Goal: Task Accomplishment & Management: Complete application form

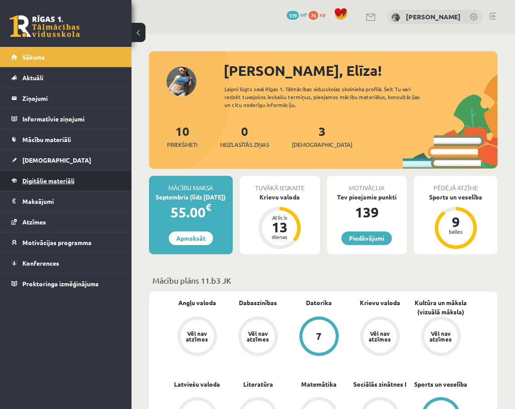
click at [96, 180] on link "Digitālie materiāli" at bounding box center [65, 181] width 109 height 20
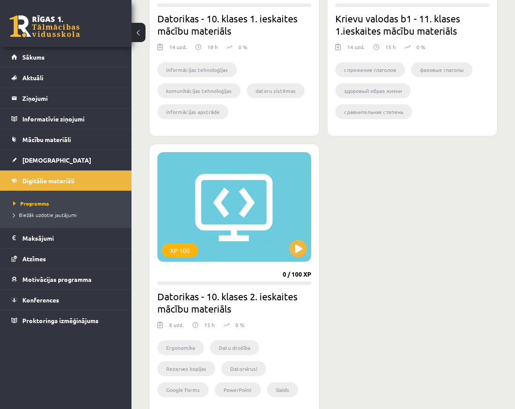
scroll to position [1157, 0]
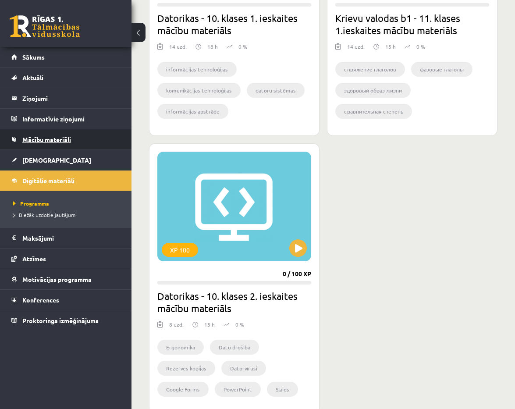
click at [71, 141] on link "Mācību materiāli" at bounding box center [65, 139] width 109 height 20
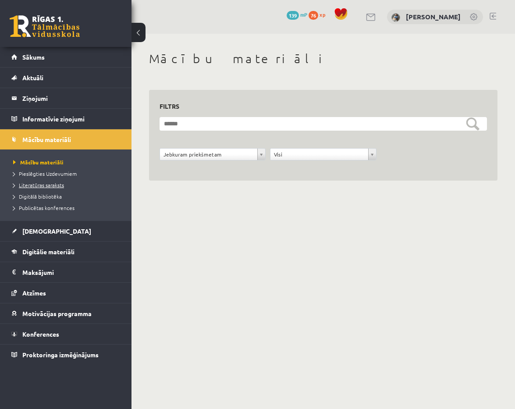
click at [61, 185] on span "Literatūras saraksts" at bounding box center [38, 185] width 51 height 7
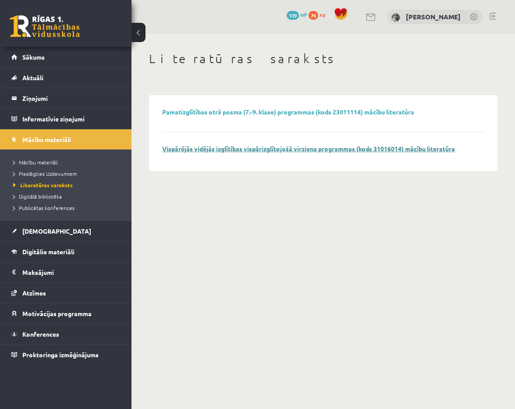
click at [193, 147] on link "Vispārējās vidējās izglītības vispārizglītojošā virziena programmas (kods 31016…" at bounding box center [308, 149] width 293 height 8
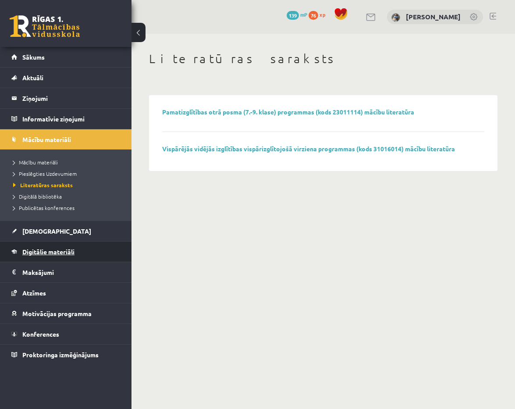
click at [34, 246] on link "Digitālie materiāli" at bounding box center [65, 252] width 109 height 20
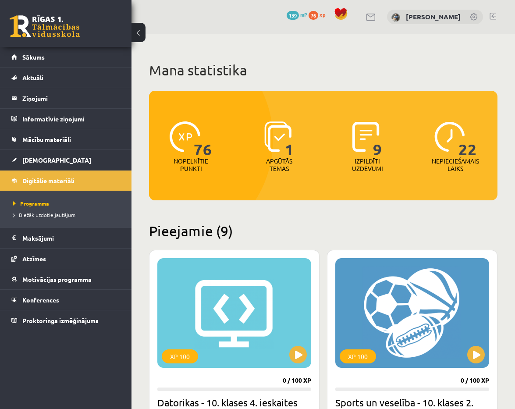
scroll to position [12, 0]
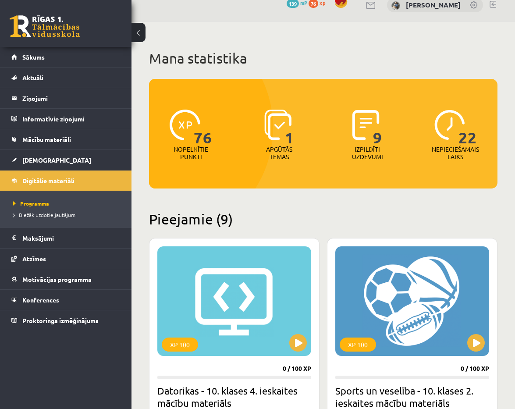
click at [279, 133] on img at bounding box center [278, 125] width 28 height 31
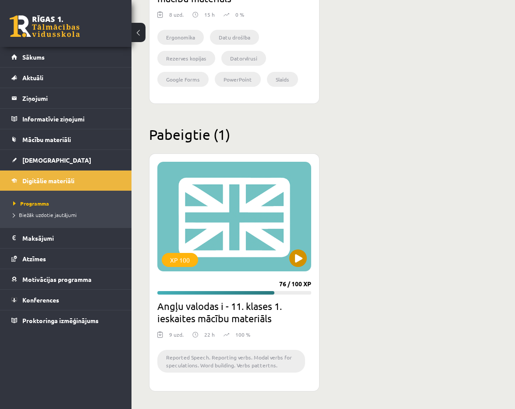
scroll to position [1467, 0]
click at [293, 258] on button at bounding box center [298, 259] width 18 height 18
click at [81, 134] on link "Mācību materiāli" at bounding box center [65, 139] width 109 height 20
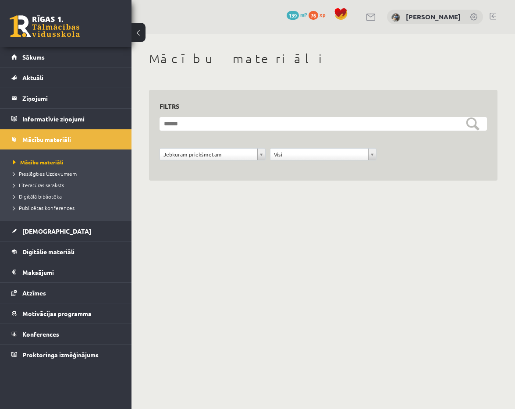
click at [237, 113] on div "**********" at bounding box center [324, 135] width 328 height 70
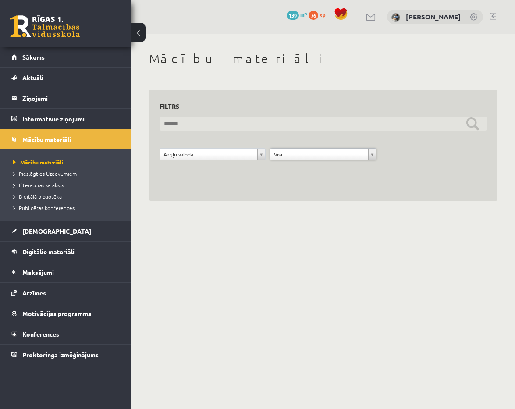
click at [296, 126] on input "text" at bounding box center [324, 124] width 328 height 14
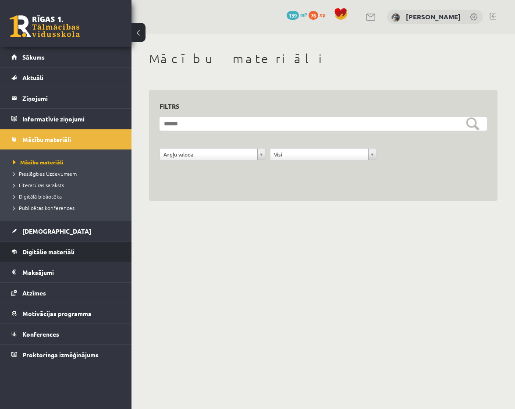
click at [101, 243] on link "Digitālie materiāli" at bounding box center [65, 252] width 109 height 20
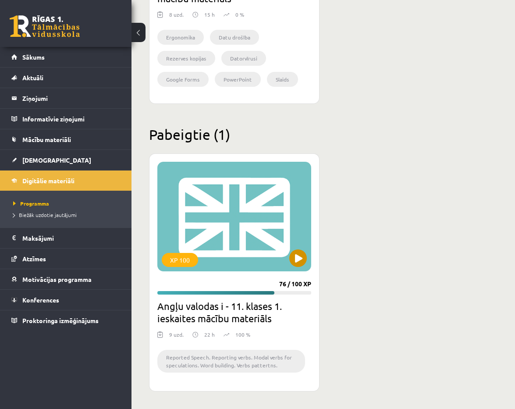
scroll to position [1467, 0]
click at [261, 240] on div "XP 100" at bounding box center [234, 217] width 154 height 110
click at [187, 221] on div "XP 100" at bounding box center [234, 217] width 154 height 110
click at [247, 228] on div "XP 100" at bounding box center [234, 217] width 154 height 110
click at [240, 212] on div "XP 100" at bounding box center [234, 217] width 154 height 110
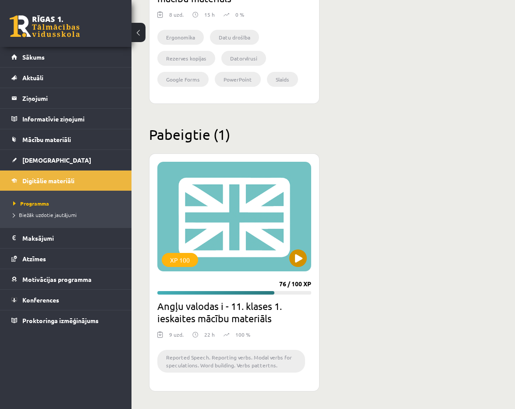
click at [241, 203] on div "XP 100" at bounding box center [234, 217] width 154 height 110
click at [296, 193] on div "XP 100" at bounding box center [234, 217] width 154 height 110
click at [255, 185] on div "XP 100" at bounding box center [234, 217] width 154 height 110
click at [39, 61] on link "Sākums" at bounding box center [65, 57] width 109 height 20
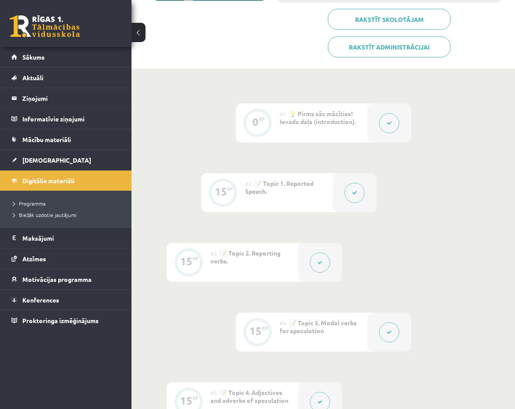
scroll to position [178, 0]
click at [386, 129] on button at bounding box center [389, 123] width 20 height 20
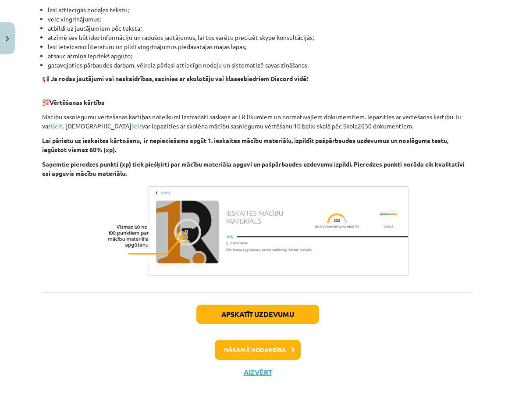
scroll to position [534, 0]
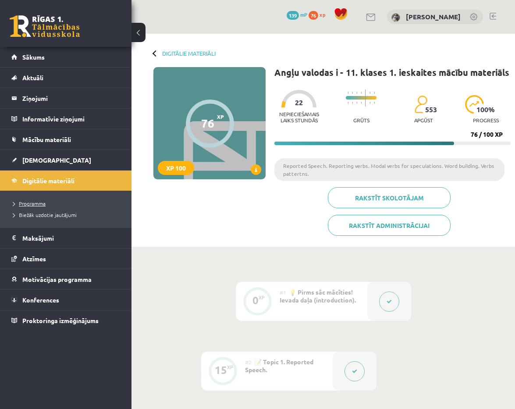
click at [32, 205] on span "Programma" at bounding box center [29, 203] width 32 height 7
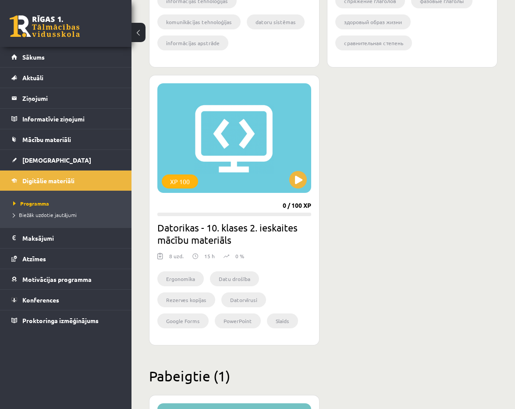
scroll to position [1226, 0]
click at [234, 163] on div "XP 100" at bounding box center [234, 138] width 154 height 110
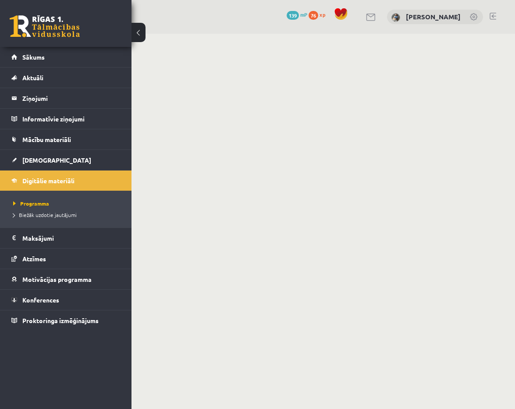
click at [203, 223] on html "0 Dāvanas 139 mP 76 xp Elīza Zariņa Sākums Aktuāli Kā mācīties eSKOLĀ Kontakti …" at bounding box center [257, 204] width 515 height 409
drag, startPoint x: 234, startPoint y: 163, endPoint x: 235, endPoint y: 239, distance: 75.9
click at [235, 239] on html "0 Dāvanas 139 mP 76 xp Elīza Zariņa Sākums Aktuāli Kā mācīties eSKOLĀ Kontakti …" at bounding box center [257, 204] width 515 height 409
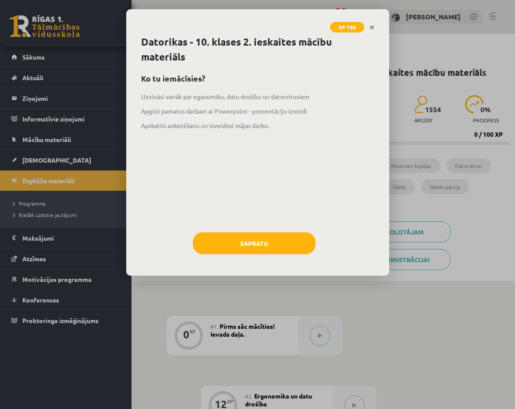
scroll to position [588, 0]
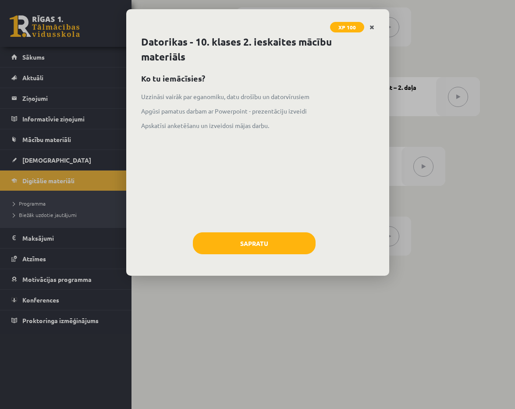
click at [373, 26] on icon "Close" at bounding box center [372, 28] width 5 height 6
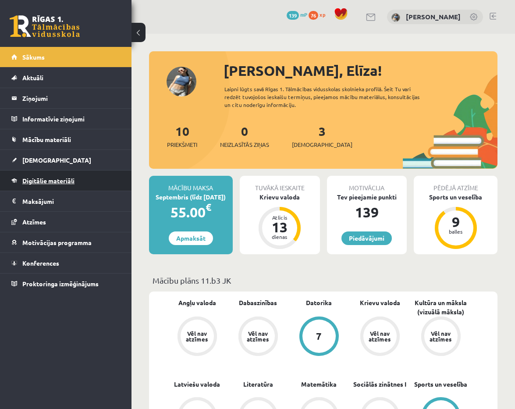
click at [83, 180] on link "Digitālie materiāli" at bounding box center [65, 181] width 109 height 20
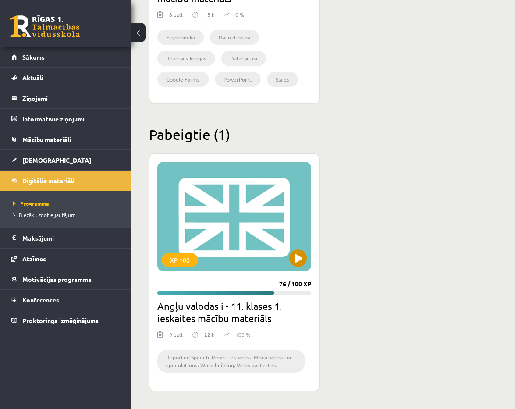
scroll to position [1467, 0]
click at [221, 239] on div "XP 100" at bounding box center [234, 217] width 154 height 110
click at [54, 143] on link "Mācību materiāli" at bounding box center [65, 139] width 109 height 20
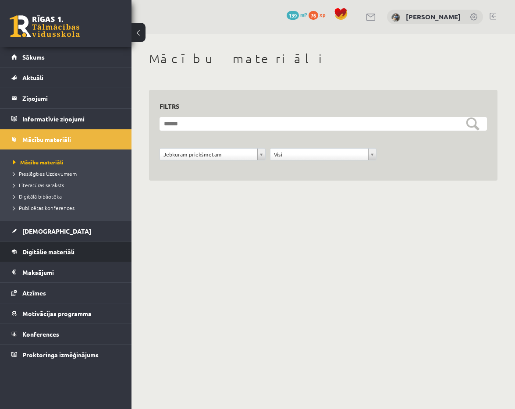
click at [39, 249] on span "Digitālie materiāli" at bounding box center [48, 252] width 52 height 8
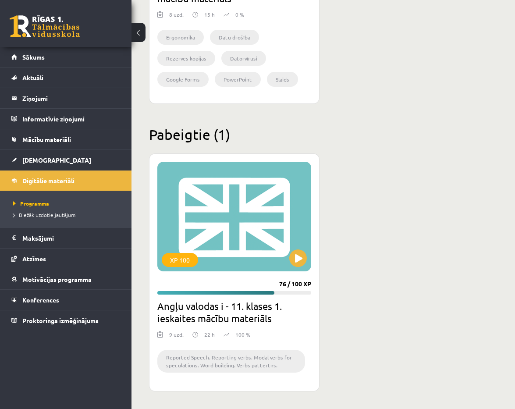
scroll to position [1467, 0]
click at [261, 232] on div "XP 100" at bounding box center [234, 217] width 154 height 110
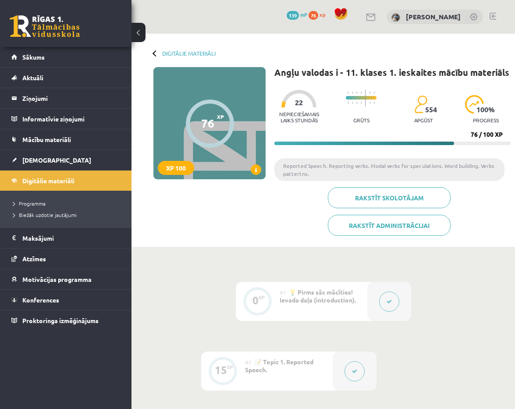
click at [150, 50] on div "Digitālie materiāli 76 XP XP 100 76 / 100 XP Angļu valodas i - 11. klases 1. ie…" at bounding box center [324, 140] width 384 height 213
click at [390, 300] on icon at bounding box center [389, 301] width 5 height 5
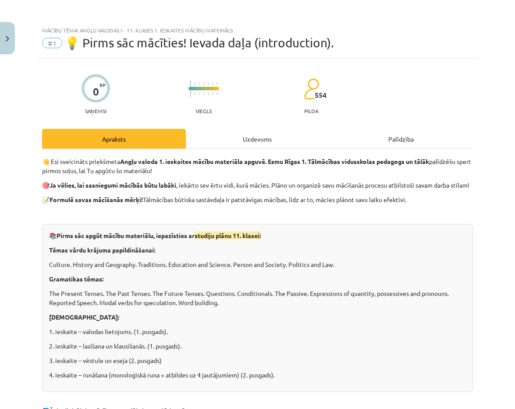
click at [263, 135] on div "Uzdevums" at bounding box center [258, 139] width 144 height 20
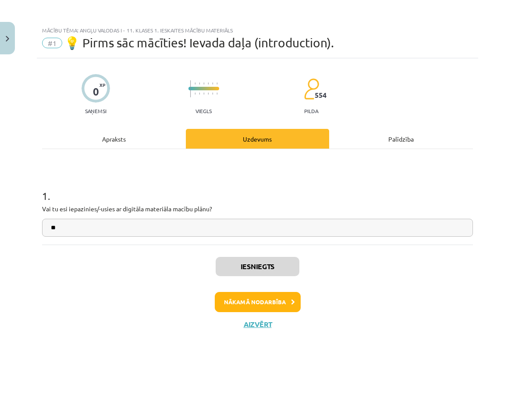
click at [369, 141] on div "Palīdzība" at bounding box center [401, 139] width 144 height 20
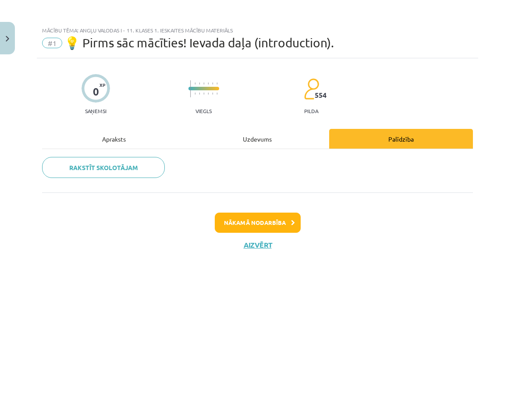
click at [101, 142] on div "Apraksts" at bounding box center [114, 139] width 144 height 20
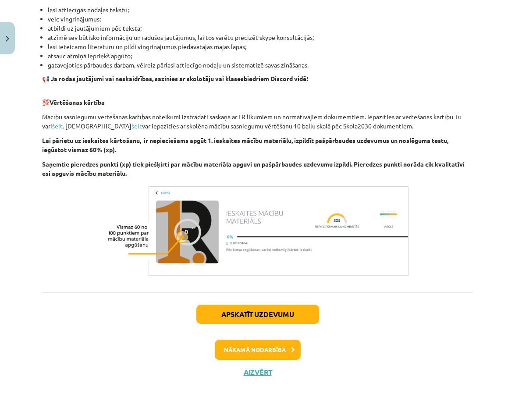
scroll to position [542, 0]
click at [289, 350] on button "Nākamā nodarbība" at bounding box center [258, 350] width 86 height 20
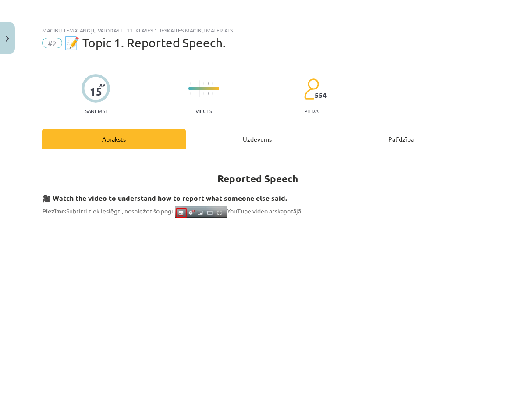
scroll to position [0, 0]
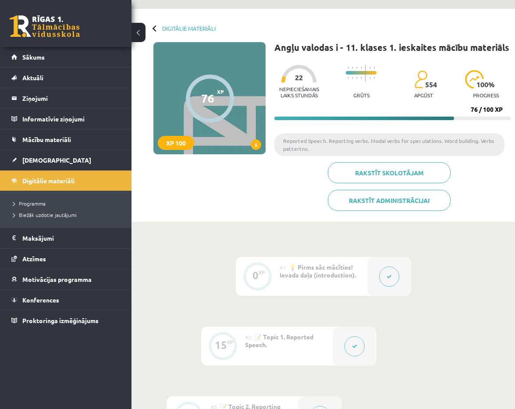
scroll to position [25, 0]
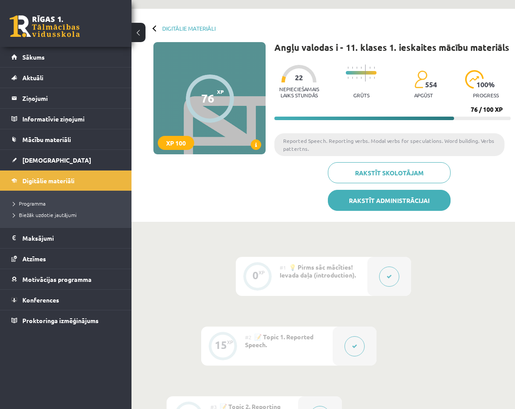
click at [403, 201] on link "Rakstīt administrācijai" at bounding box center [389, 200] width 123 height 21
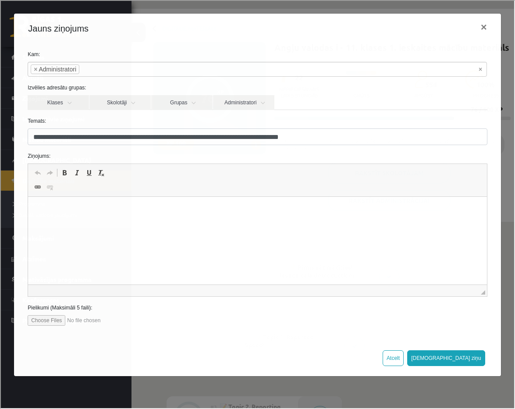
scroll to position [0, 0]
click at [163, 224] on html at bounding box center [257, 210] width 459 height 27
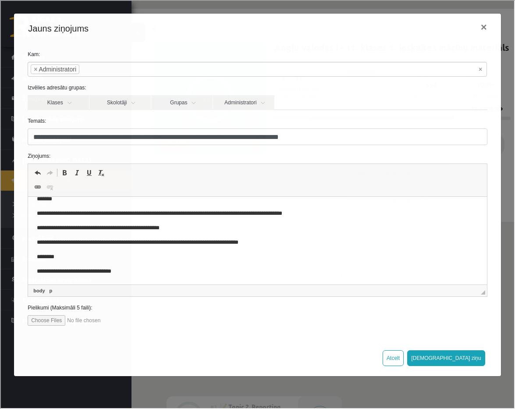
scroll to position [11, 0]
click at [469, 356] on button "[DEMOGRAPHIC_DATA] ziņu" at bounding box center [446, 358] width 78 height 16
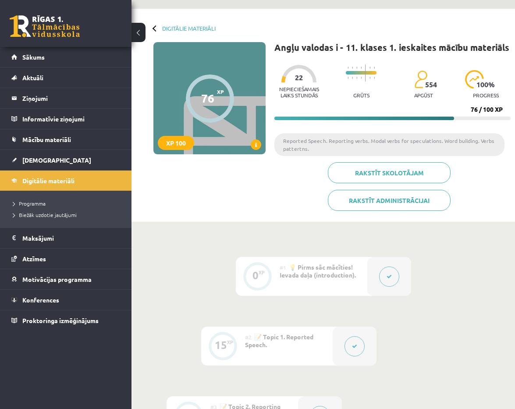
click at [257, 143] on icon at bounding box center [256, 145] width 2 height 5
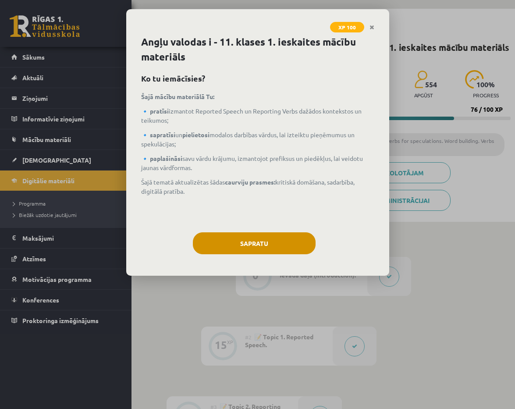
click at [250, 241] on button "Sapratu" at bounding box center [254, 243] width 123 height 22
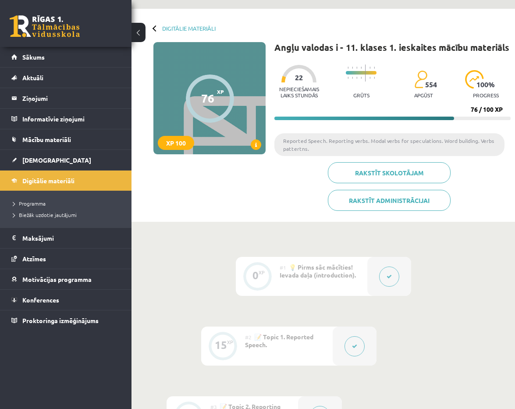
click at [482, 84] on span "100 %" at bounding box center [486, 85] width 19 height 8
click at [415, 81] on img at bounding box center [420, 79] width 13 height 18
click at [425, 145] on li "Reported Speech. Reporting verbs. Modal verbs for speculations. Word building. …" at bounding box center [390, 144] width 230 height 23
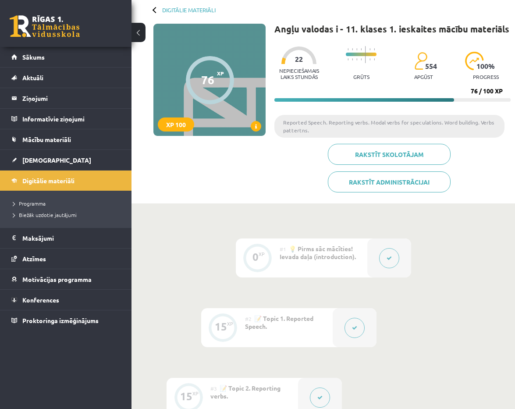
scroll to position [34, 0]
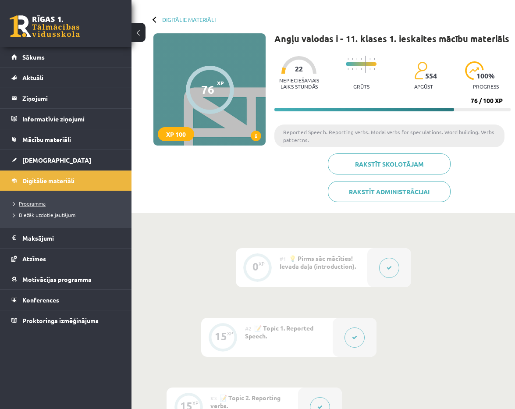
click at [40, 202] on span "Programma" at bounding box center [29, 203] width 32 height 7
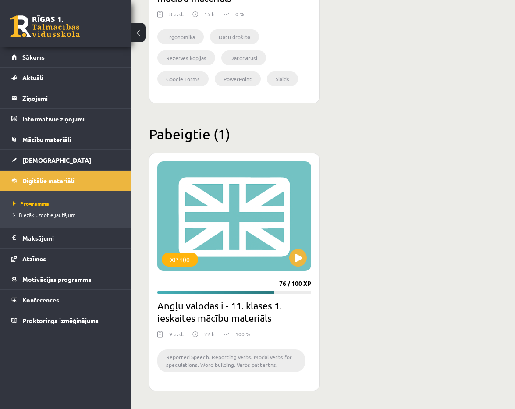
scroll to position [1467, 0]
click at [213, 366] on li "Reported Speech. Reporting verbs. Modal verbs for speculations. Word building. …" at bounding box center [231, 361] width 148 height 23
click at [190, 265] on div "XP 100" at bounding box center [180, 260] width 36 height 14
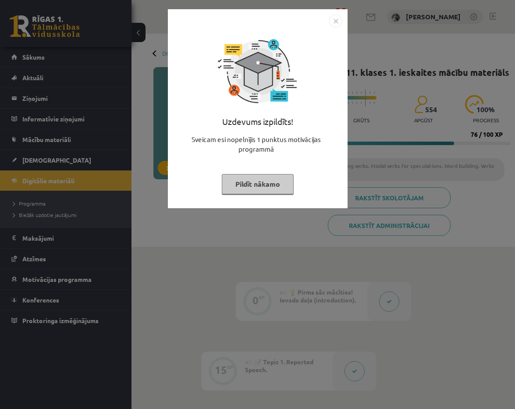
click at [337, 26] on img "Close" at bounding box center [335, 20] width 13 height 13
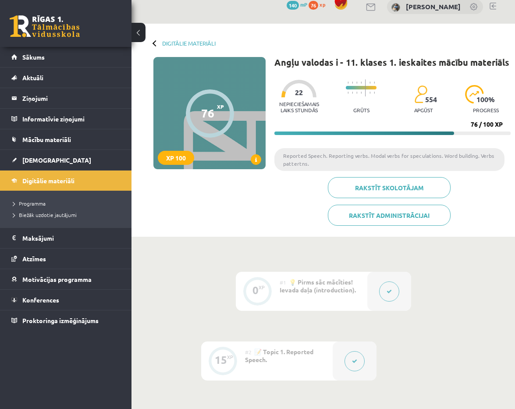
scroll to position [10, 0]
click at [69, 139] on span "Mācību materiāli" at bounding box center [46, 140] width 49 height 8
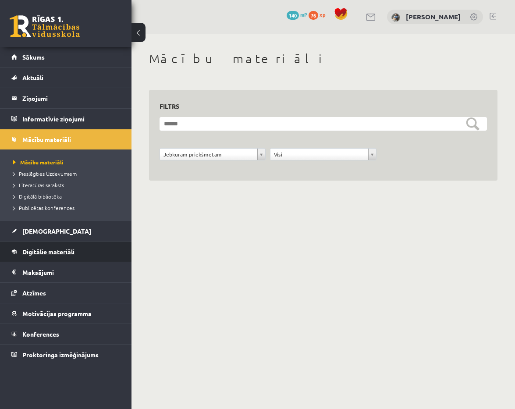
click at [88, 256] on link "Digitālie materiāli" at bounding box center [65, 252] width 109 height 20
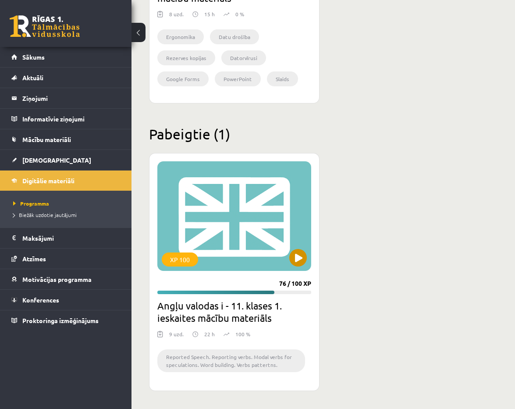
scroll to position [1467, 0]
click at [278, 261] on div "XP 100" at bounding box center [234, 217] width 154 height 110
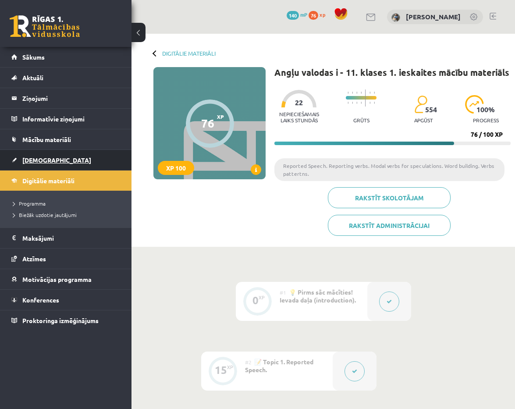
click at [79, 153] on link "[DEMOGRAPHIC_DATA]" at bounding box center [65, 160] width 109 height 20
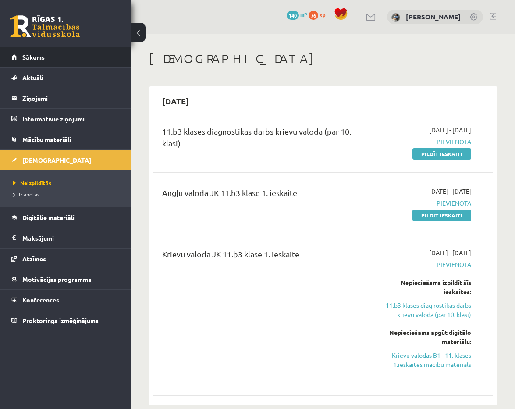
click at [115, 55] on link "Sākums" at bounding box center [65, 57] width 109 height 20
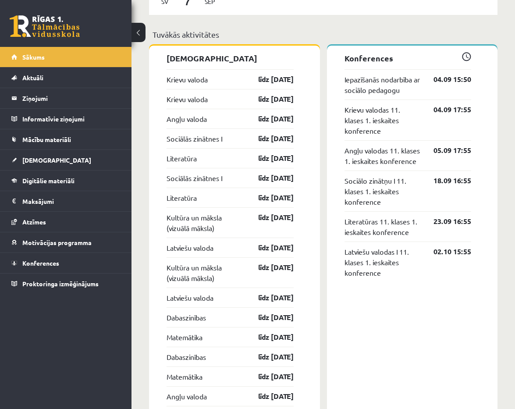
scroll to position [690, 0]
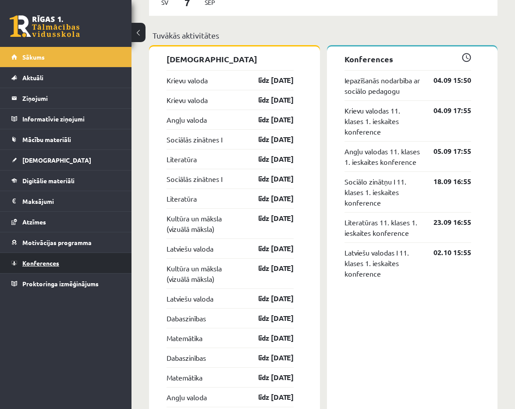
click at [100, 260] on link "Konferences" at bounding box center [65, 263] width 109 height 20
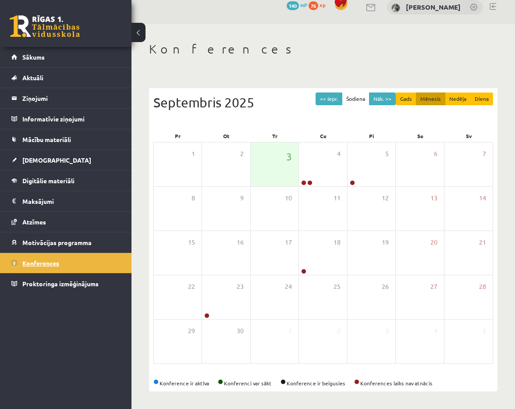
scroll to position [10, 0]
click at [331, 100] on button "<< Iepr." at bounding box center [329, 99] width 27 height 13
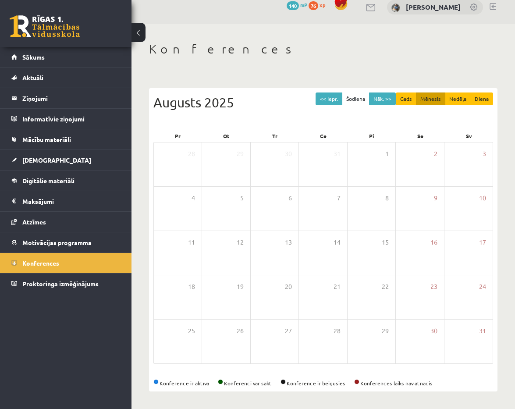
click at [359, 98] on button "Šodiena" at bounding box center [356, 99] width 28 height 13
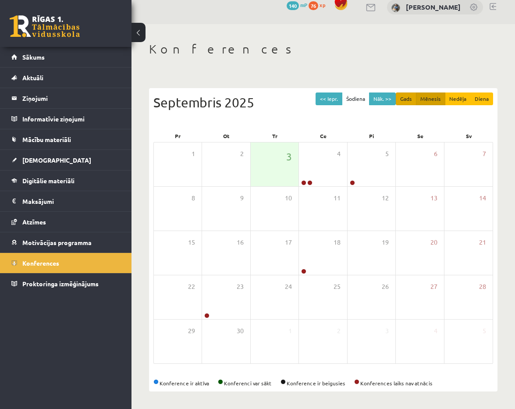
click at [410, 97] on button "Gads" at bounding box center [406, 99] width 21 height 13
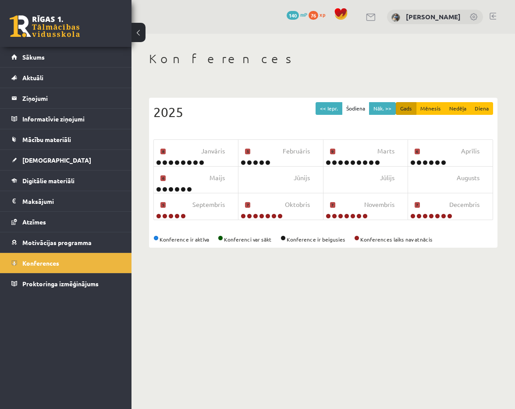
scroll to position [0, 0]
click at [426, 108] on button "Mēnesis" at bounding box center [430, 108] width 29 height 13
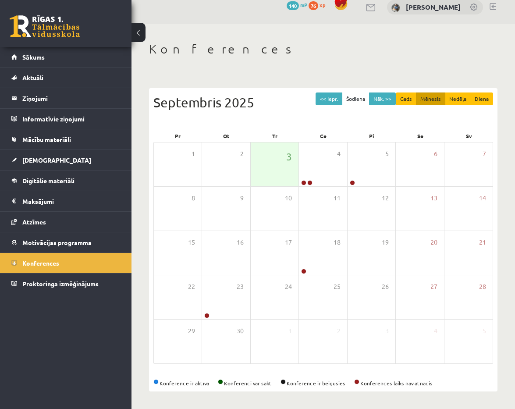
scroll to position [10, 0]
click at [73, 186] on link "Digitālie materiāli" at bounding box center [65, 181] width 109 height 20
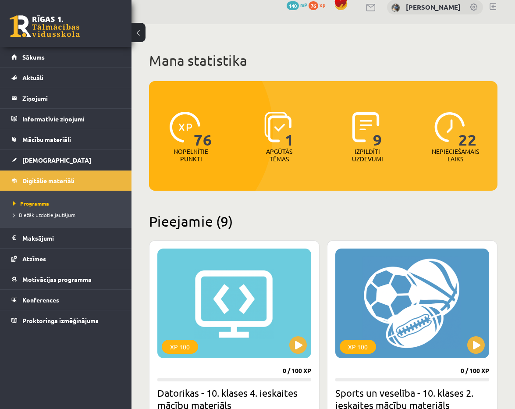
click at [452, 131] on img at bounding box center [450, 127] width 31 height 31
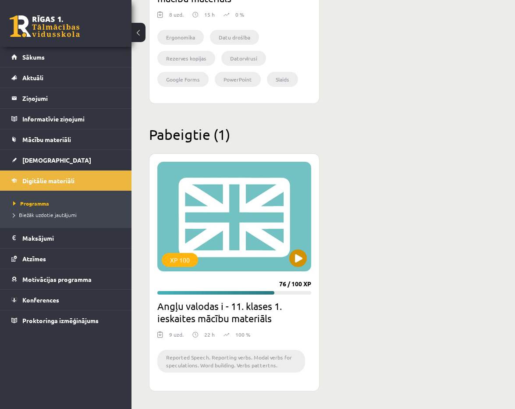
scroll to position [1467, 0]
click at [216, 191] on div "XP 100" at bounding box center [234, 217] width 154 height 110
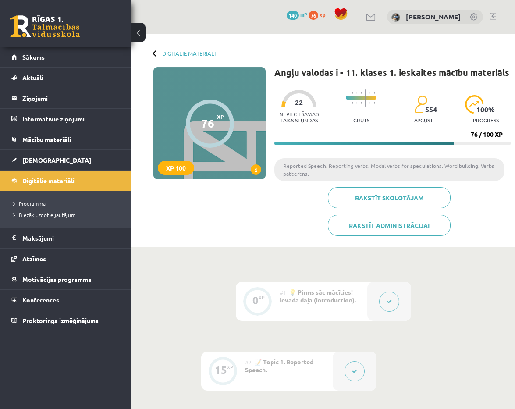
click at [385, 303] on button at bounding box center [389, 302] width 20 height 20
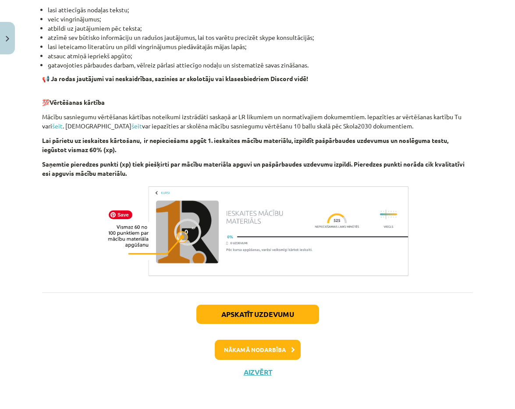
scroll to position [542, 0]
click at [263, 369] on button "Aizvērt" at bounding box center [257, 372] width 33 height 9
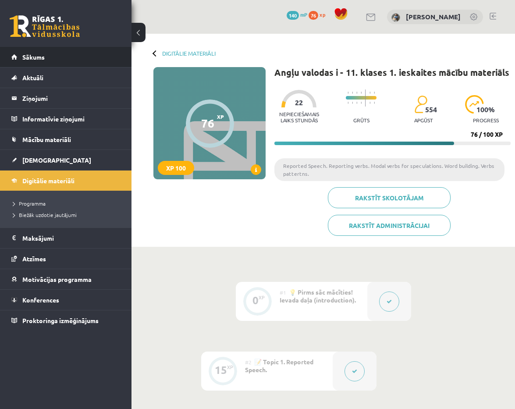
click at [121, 54] on li "Sākums" at bounding box center [66, 57] width 132 height 21
click at [113, 61] on link "Sākums" at bounding box center [65, 57] width 109 height 20
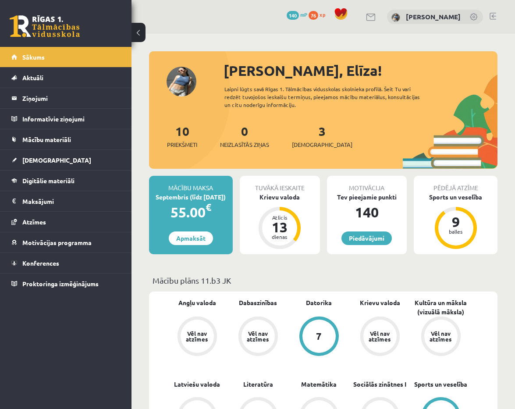
scroll to position [61, 0]
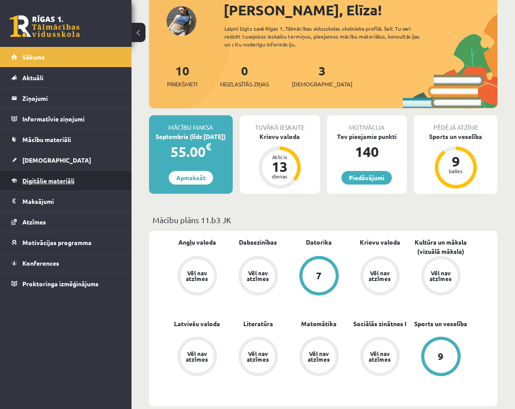
click at [63, 186] on link "Digitālie materiāli" at bounding box center [65, 181] width 109 height 20
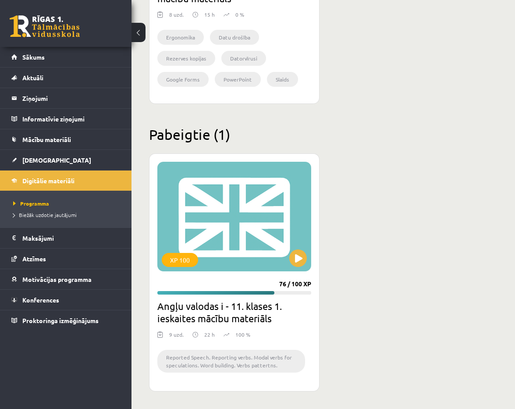
scroll to position [1467, 0]
click at [282, 255] on div "XP 100" at bounding box center [234, 217] width 154 height 110
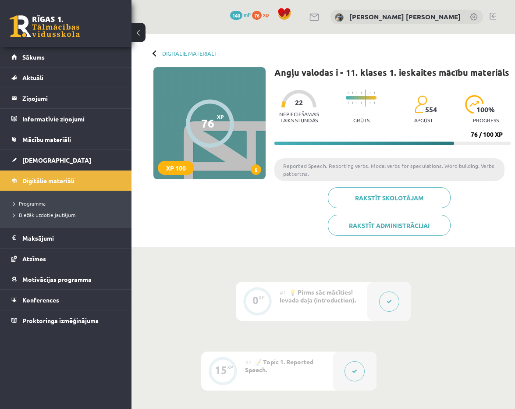
click at [388, 307] on button at bounding box center [389, 302] width 20 height 20
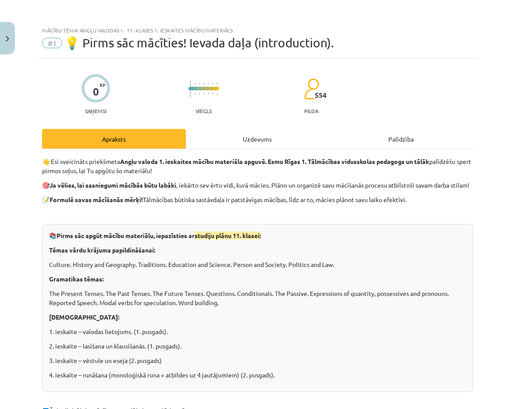
click at [403, 139] on div "Palīdzība" at bounding box center [401, 139] width 144 height 20
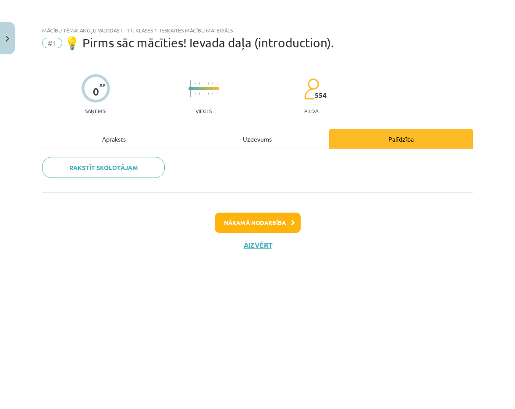
click at [120, 142] on div "Apraksts" at bounding box center [114, 139] width 144 height 20
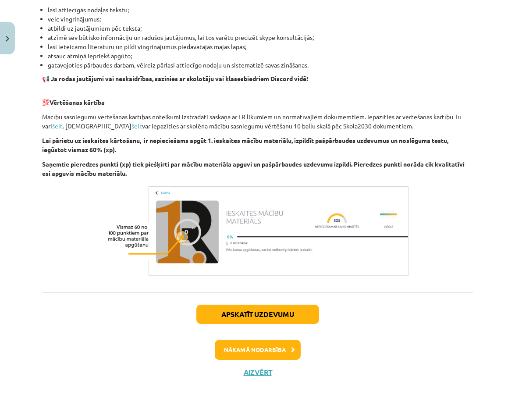
scroll to position [542, 0]
click at [300, 317] on button "Apskatīt uzdevumu" at bounding box center [257, 314] width 123 height 19
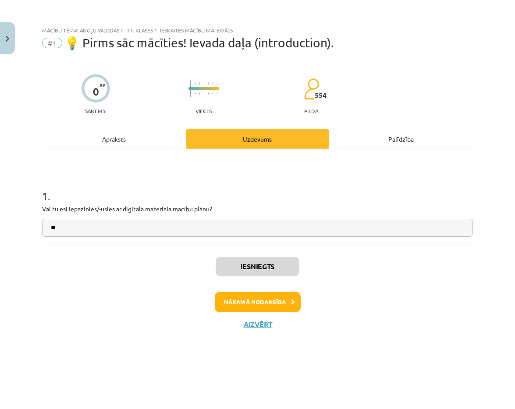
click at [287, 301] on button "Nākamā nodarbība" at bounding box center [258, 302] width 86 height 20
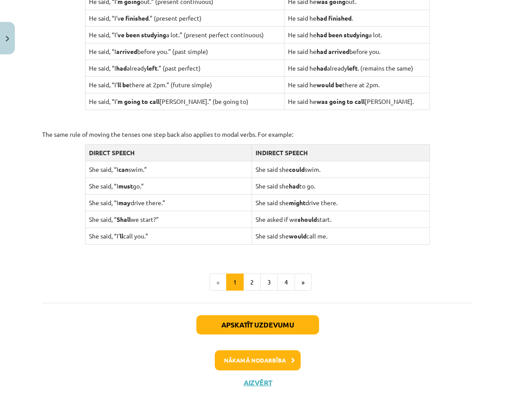
scroll to position [795, 0]
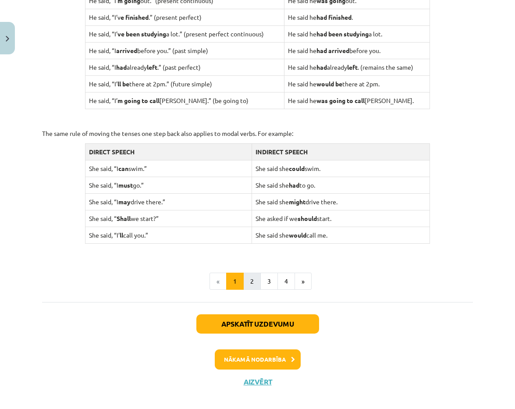
click at [254, 276] on button "2" at bounding box center [252, 282] width 18 height 18
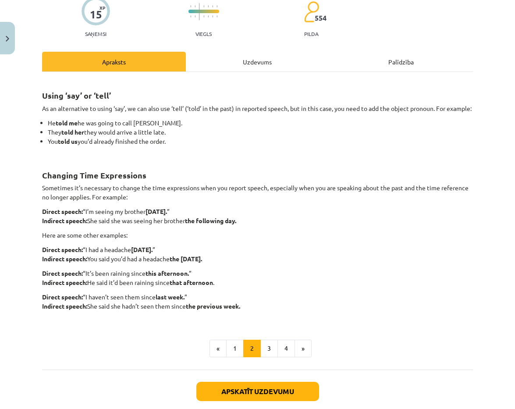
scroll to position [78, 0]
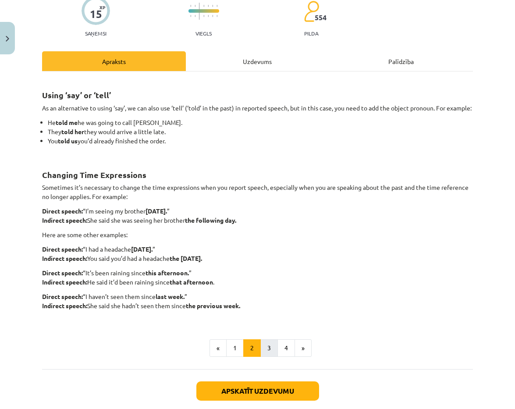
click at [265, 351] on button "3" at bounding box center [269, 348] width 18 height 18
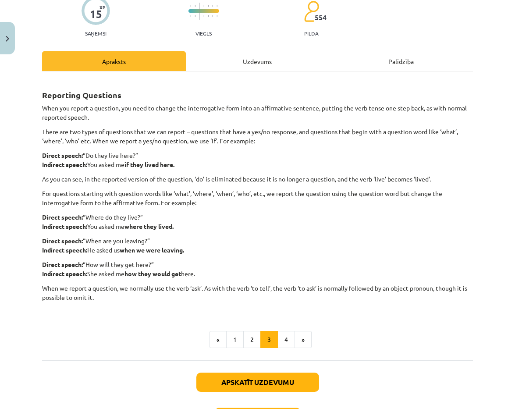
scroll to position [146, 0]
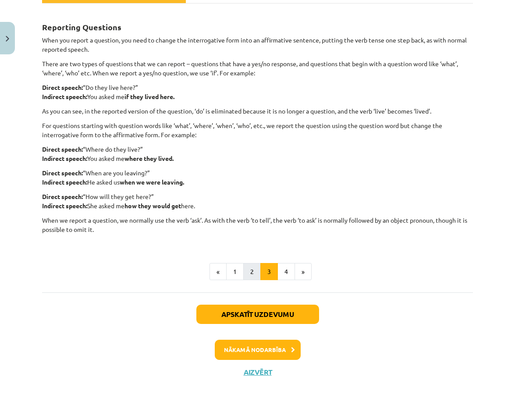
click at [250, 270] on button "2" at bounding box center [252, 272] width 18 height 18
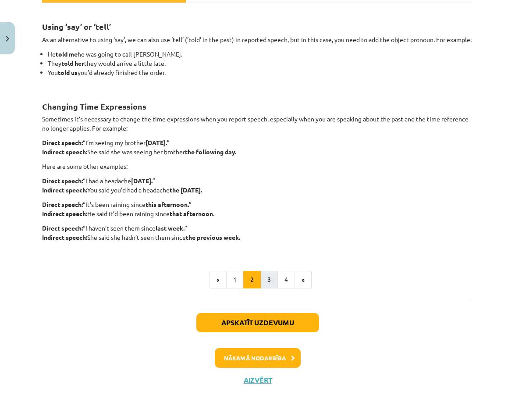
click at [264, 287] on button "3" at bounding box center [269, 280] width 18 height 18
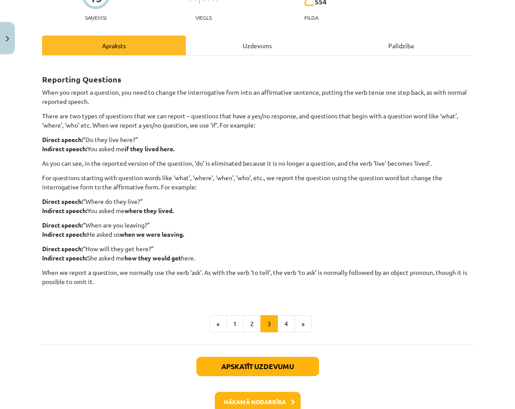
scroll to position [93, 0]
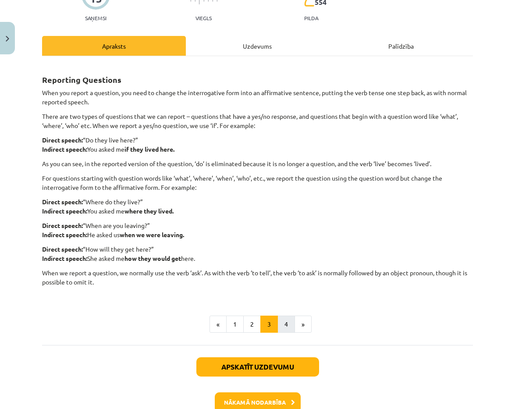
click at [284, 325] on button "4" at bounding box center [287, 325] width 18 height 18
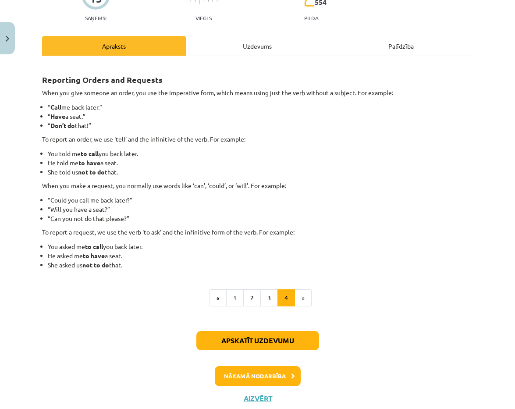
scroll to position [120, 0]
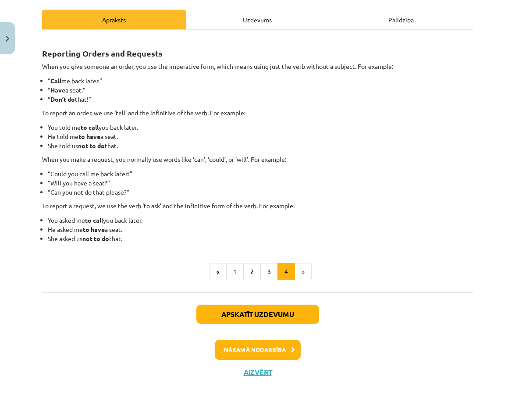
click at [302, 269] on li "»" at bounding box center [303, 272] width 17 height 18
click at [303, 271] on li "»" at bounding box center [303, 272] width 17 height 18
click at [279, 340] on button "Nākamā nodarbība" at bounding box center [258, 350] width 86 height 20
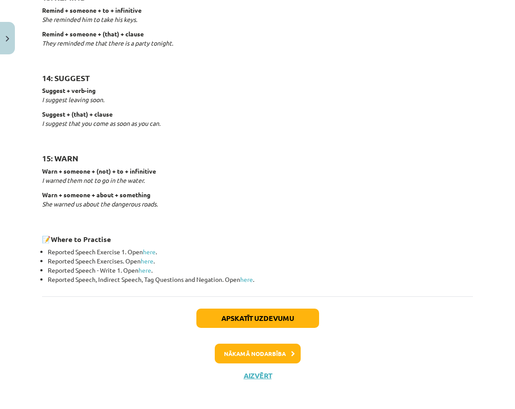
scroll to position [1308, 0]
click at [294, 352] on icon at bounding box center [293, 355] width 4 height 6
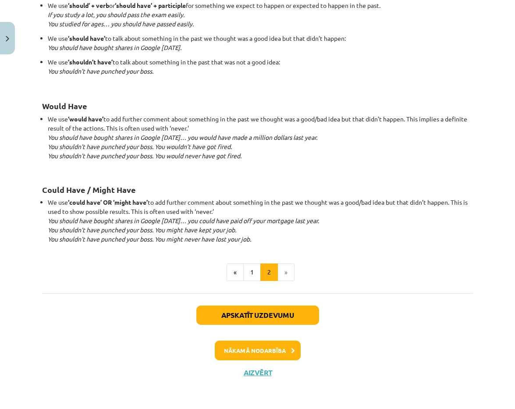
scroll to position [797, 0]
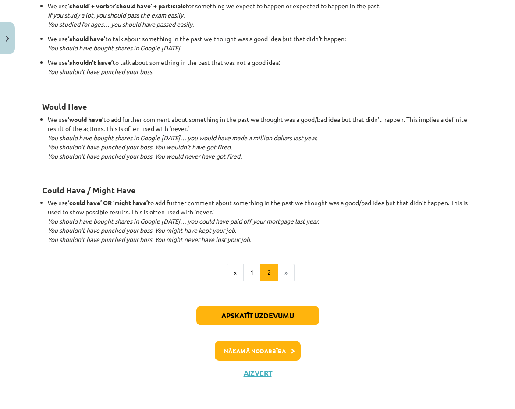
click at [276, 345] on button "Nākamā nodarbība" at bounding box center [258, 351] width 86 height 20
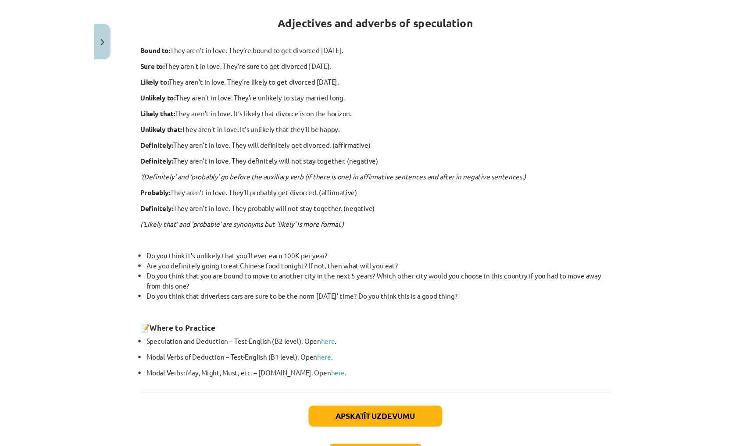
scroll to position [153, 0]
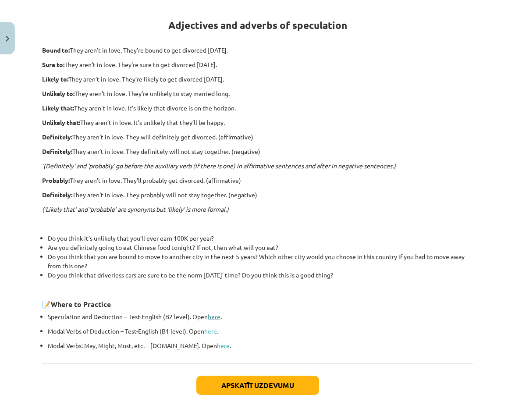
click at [215, 316] on link "here" at bounding box center [214, 317] width 13 height 8
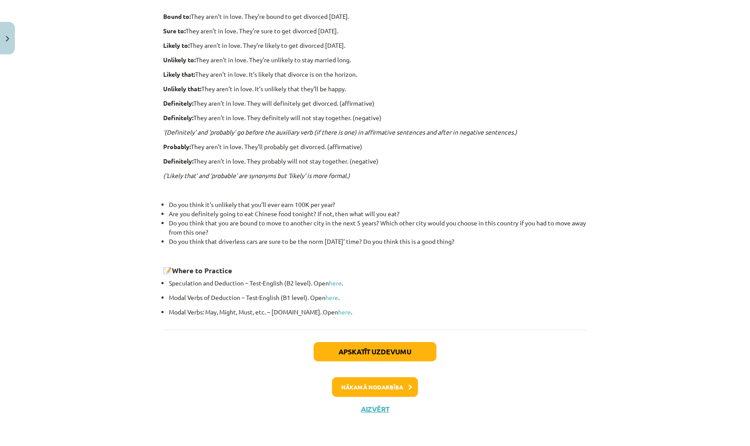
scroll to position [187, 0]
click at [406, 387] on button "Nākamā nodarbība" at bounding box center [375, 387] width 86 height 20
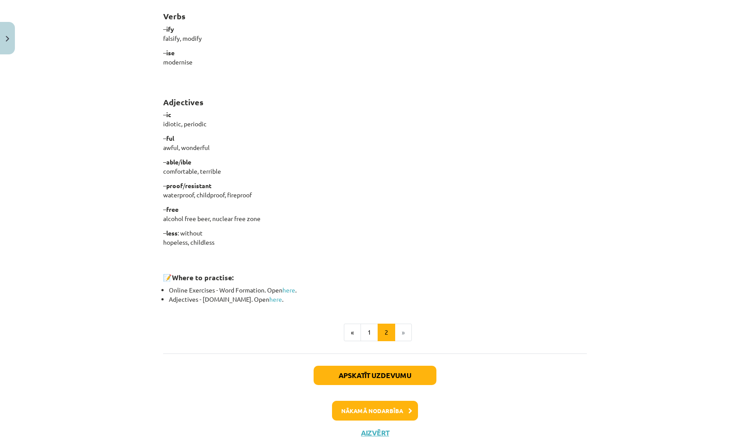
scroll to position [632, 0]
click at [382, 409] on button "Nākamā nodarbība" at bounding box center [375, 411] width 86 height 20
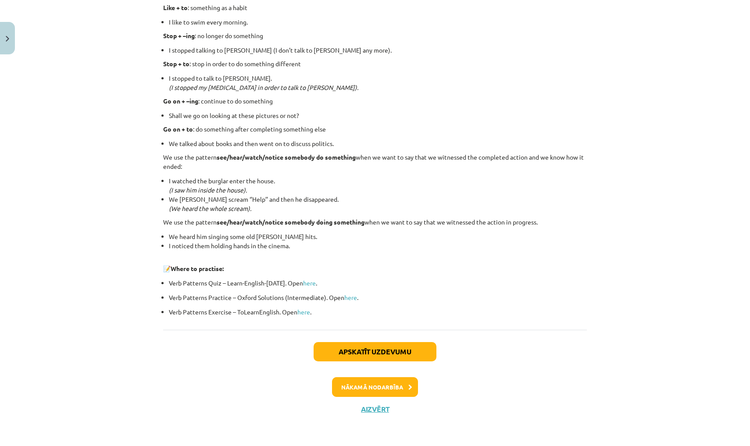
scroll to position [1079, 0]
click at [392, 388] on button "Nākamā nodarbība" at bounding box center [375, 387] width 86 height 20
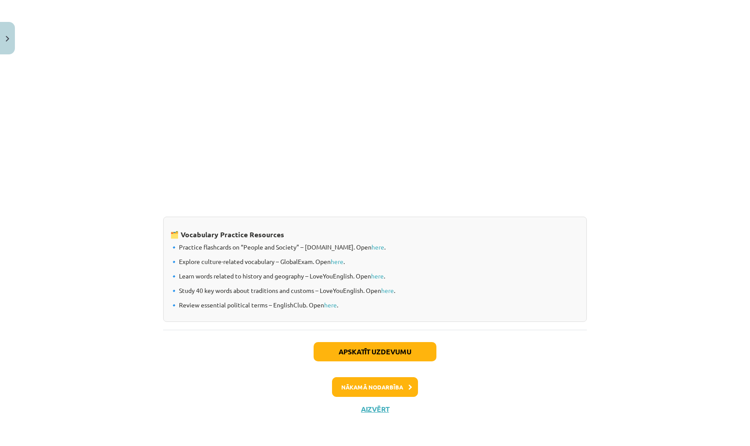
scroll to position [617, 0]
click at [400, 387] on button "Nākamā nodarbība" at bounding box center [375, 387] width 86 height 20
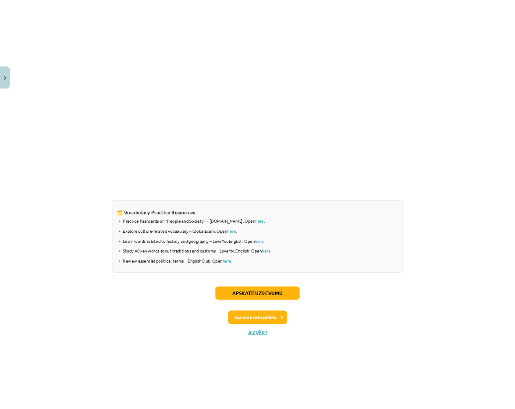
scroll to position [0, 0]
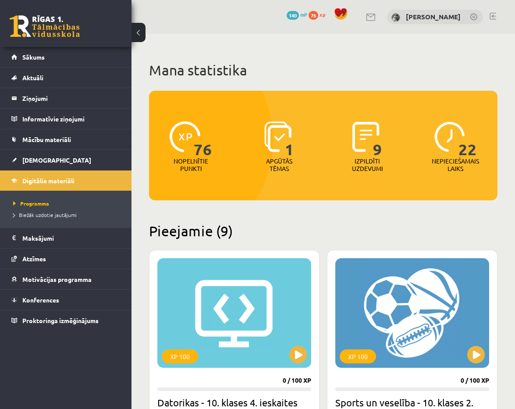
scroll to position [1467, 0]
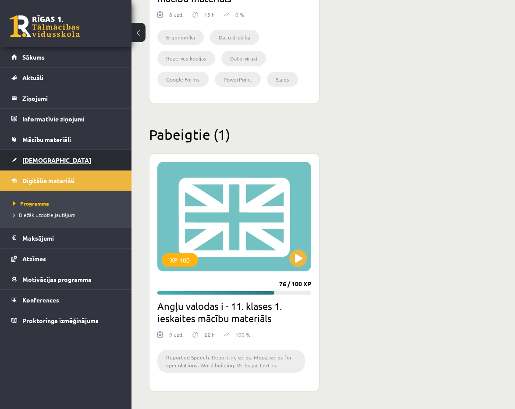
click at [67, 161] on link "[DEMOGRAPHIC_DATA]" at bounding box center [65, 160] width 109 height 20
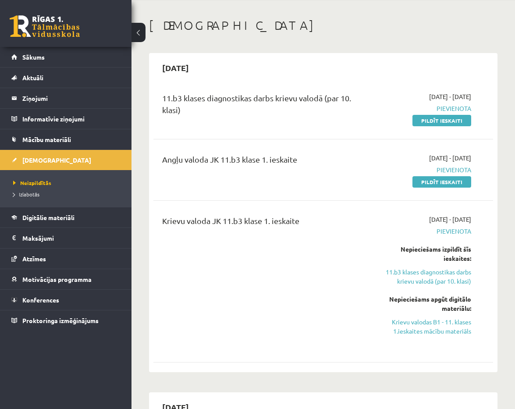
scroll to position [36, 0]
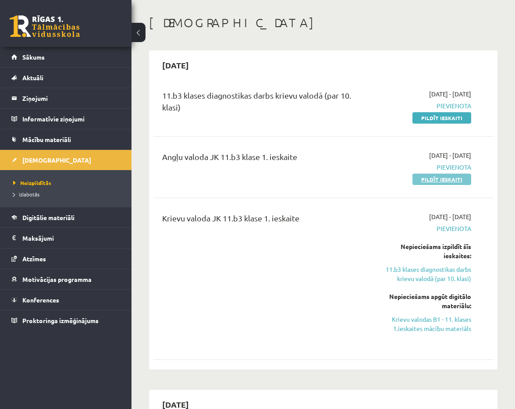
click at [448, 178] on link "Pildīt ieskaiti" at bounding box center [442, 179] width 59 height 11
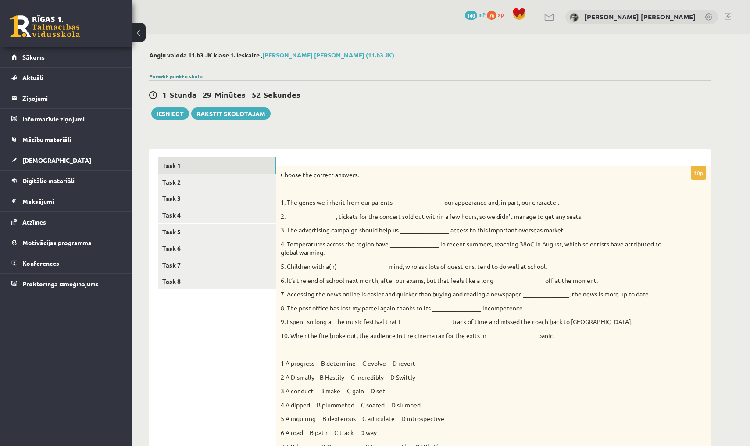
click at [169, 75] on link "Parādīt punktu skalu" at bounding box center [176, 76] width 54 height 7
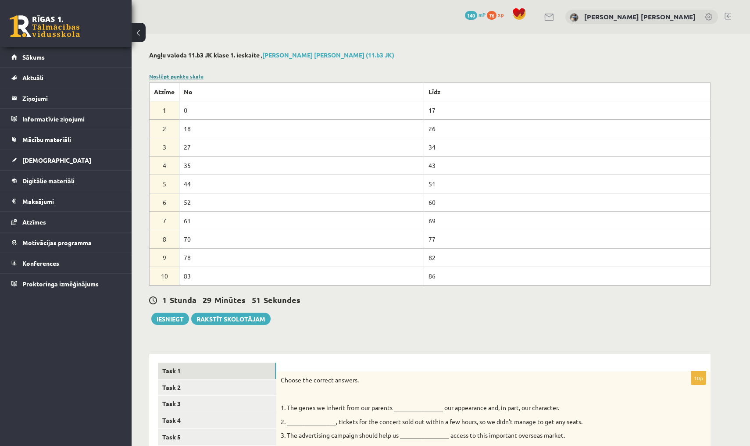
click at [169, 75] on link "Noslēpt punktu skalu" at bounding box center [176, 76] width 54 height 7
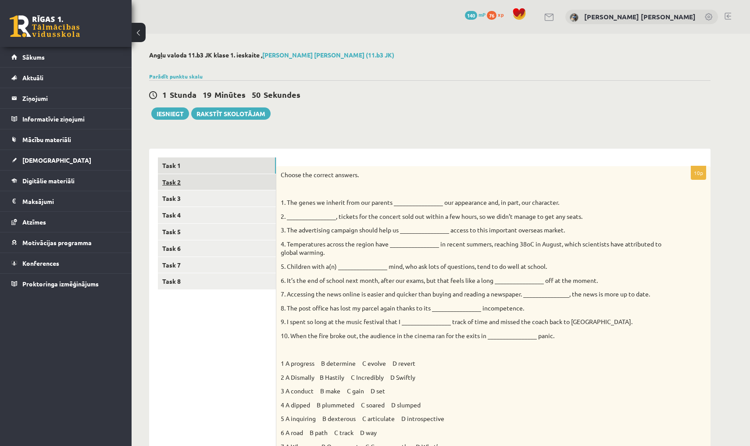
click at [211, 182] on link "Task 2" at bounding box center [217, 182] width 118 height 16
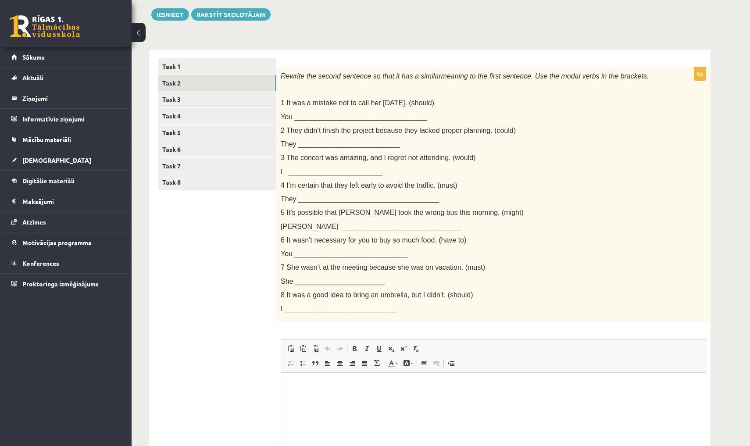
scroll to position [143, 0]
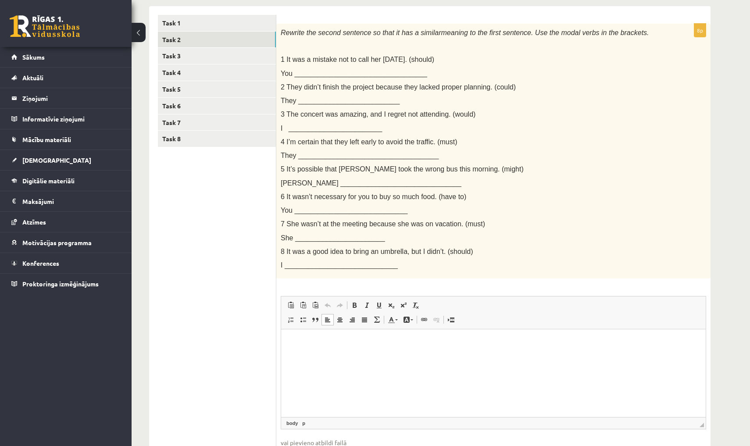
click at [423, 342] on p "Editor, wiswyg-editor-user-answer-47363710861860" at bounding box center [493, 342] width 407 height 9
click at [286, 344] on html "**********" at bounding box center [493, 344] width 425 height 26
click at [407, 349] on html "**********" at bounding box center [493, 344] width 425 height 26
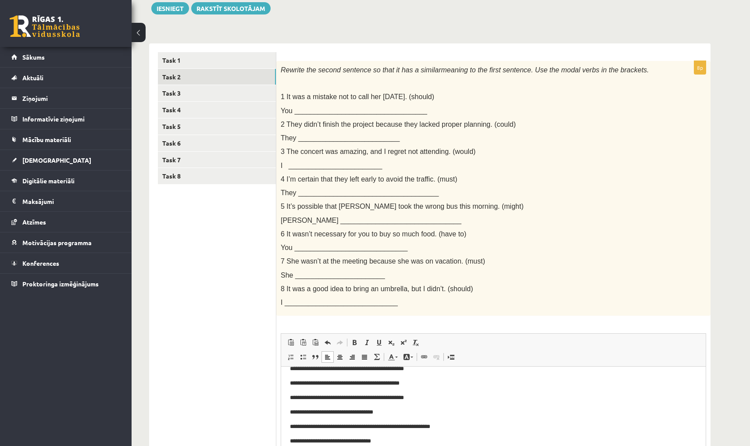
scroll to position [106, 0]
click at [217, 91] on link "Task 3" at bounding box center [217, 93] width 118 height 16
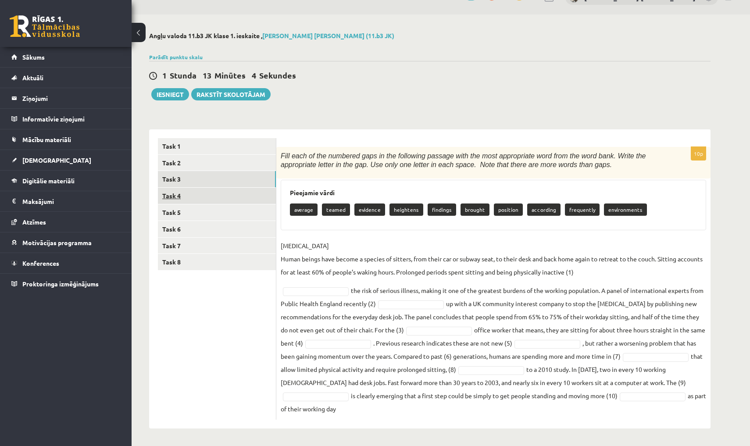
click at [266, 195] on link "Task 4" at bounding box center [217, 196] width 118 height 16
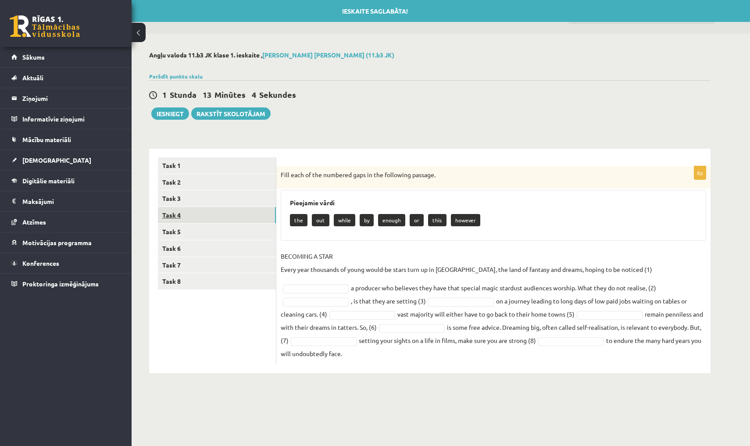
scroll to position [0, 0]
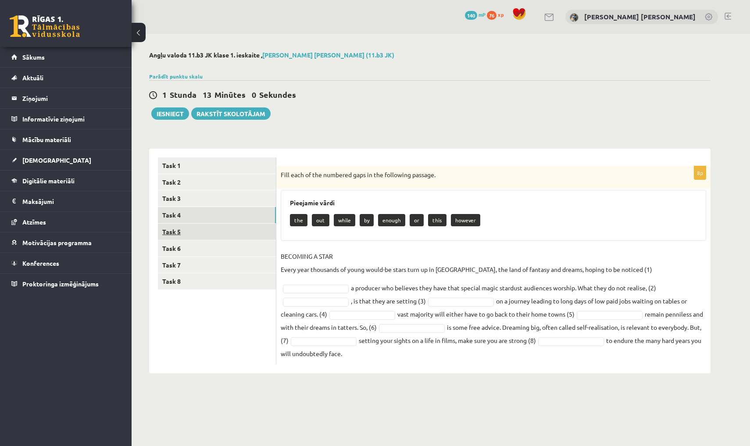
click at [268, 229] on link "Task 5" at bounding box center [217, 232] width 118 height 16
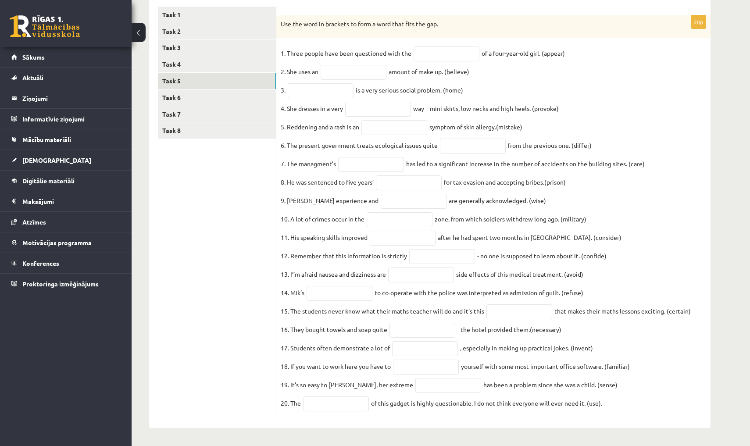
scroll to position [156, 0]
click at [260, 89] on link "Task 6" at bounding box center [217, 97] width 118 height 16
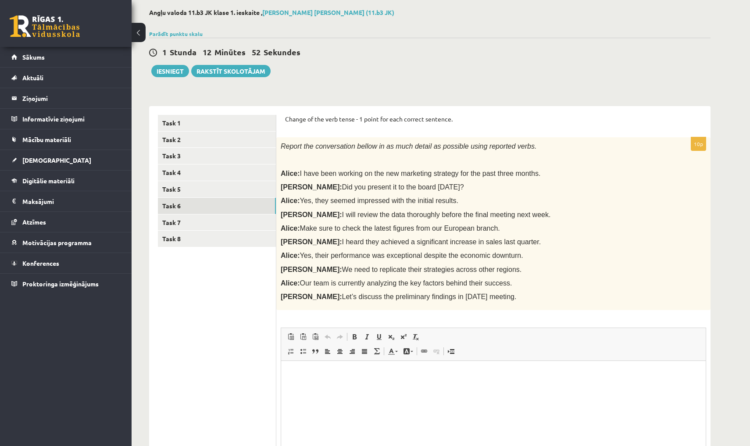
scroll to position [0, 0]
click at [246, 223] on link "Task 7" at bounding box center [217, 222] width 118 height 16
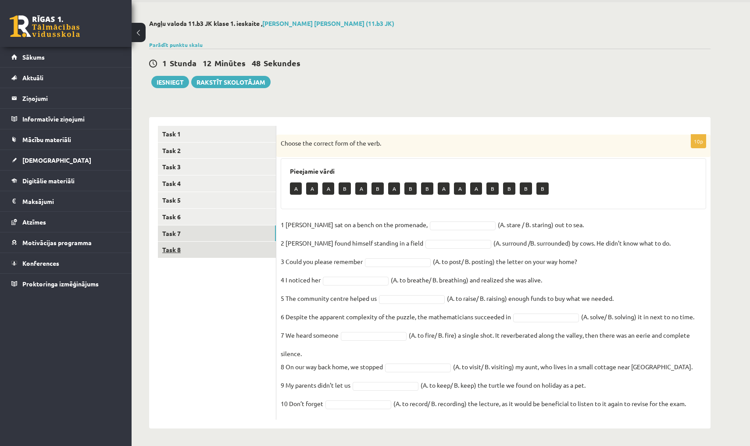
click at [270, 246] on link "Task 8" at bounding box center [217, 250] width 118 height 16
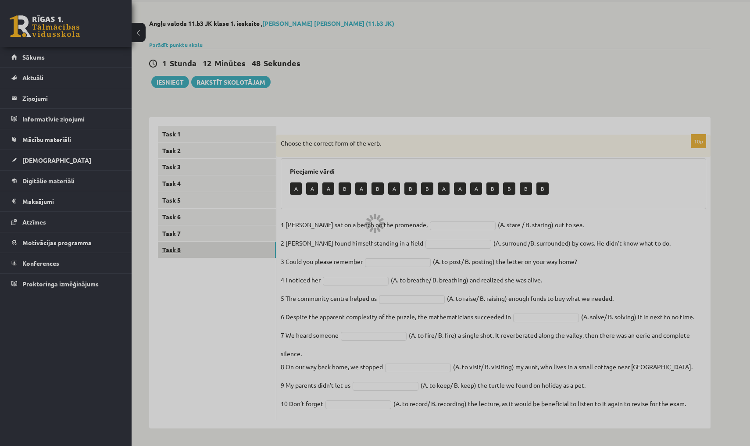
scroll to position [0, 0]
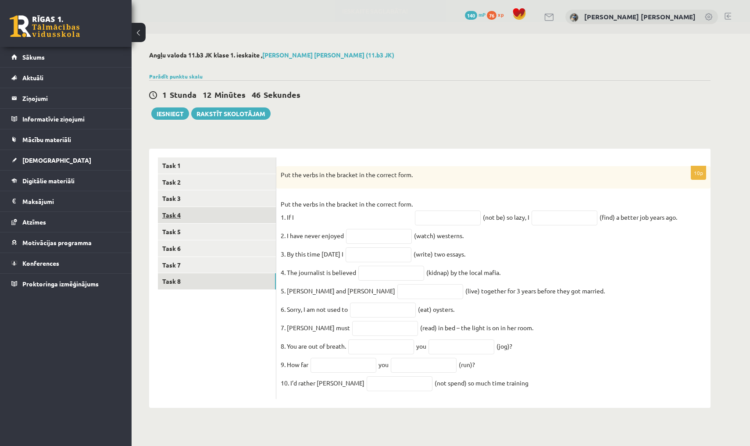
click at [246, 220] on link "Task 4" at bounding box center [217, 215] width 118 height 16
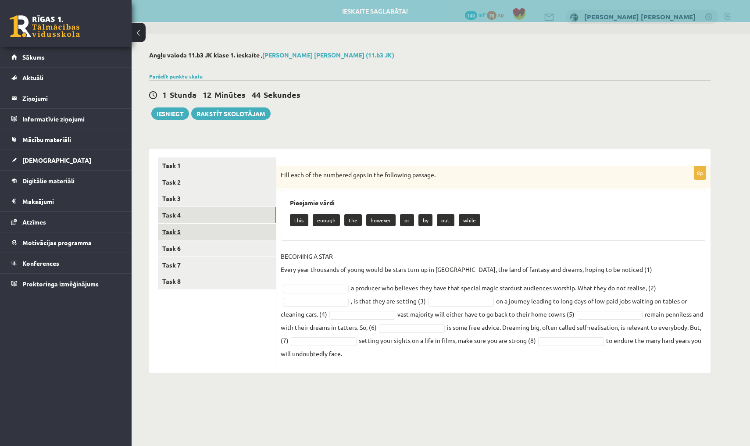
click at [245, 230] on link "Task 5" at bounding box center [217, 232] width 118 height 16
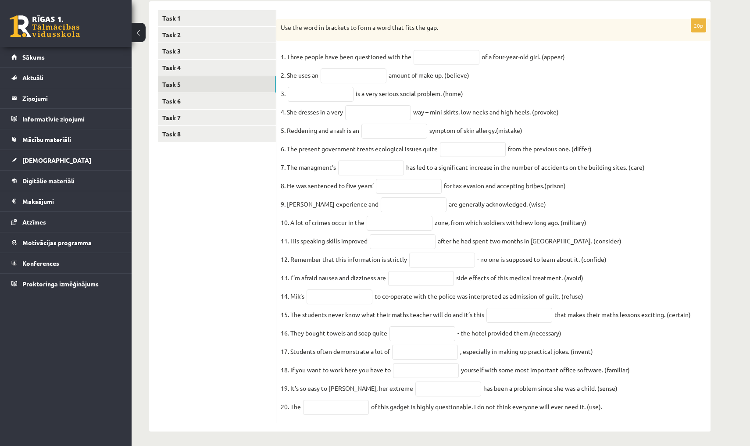
scroll to position [148, 0]
drag, startPoint x: 444, startPoint y: 335, endPoint x: 393, endPoint y: 204, distance: 140.0
click at [441, 319] on fieldset "1. Three people have been questioned with the of a four-year-old girl. (appear)…" at bounding box center [493, 234] width 425 height 368
click at [440, 56] on input "text" at bounding box center [447, 57] width 66 height 15
type input "**********"
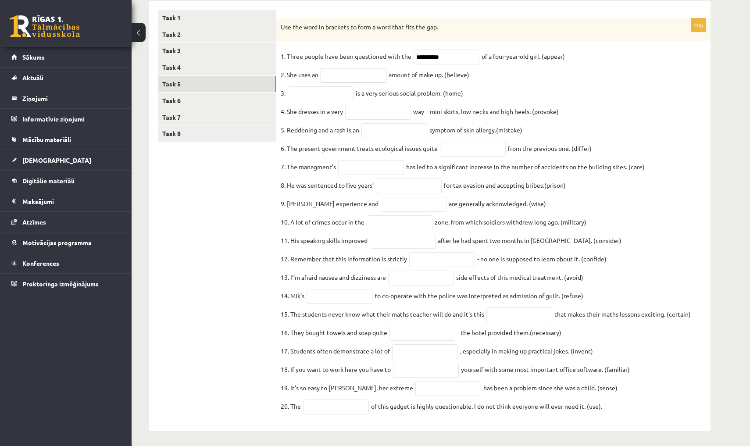
click at [374, 75] on input "text" at bounding box center [354, 75] width 66 height 15
type input "**********"
click at [326, 101] on input "text" at bounding box center [321, 93] width 66 height 15
type input "**********"
click at [366, 112] on input "text" at bounding box center [378, 112] width 66 height 15
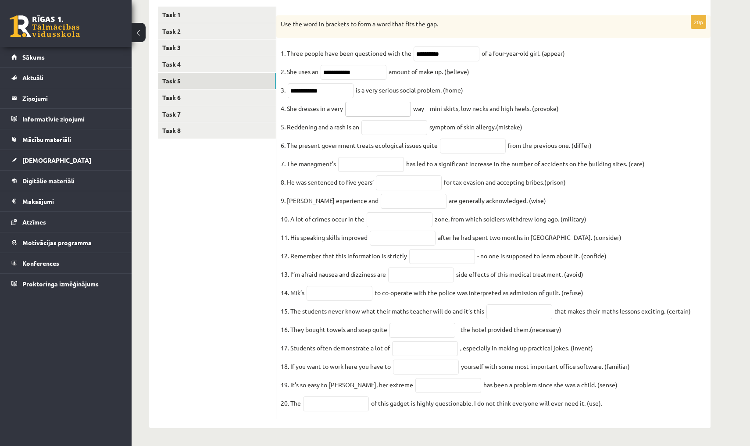
scroll to position [152, 0]
type input "**********"
click at [392, 134] on input "text" at bounding box center [394, 127] width 66 height 15
type input "********"
click at [457, 151] on input "text" at bounding box center [473, 146] width 66 height 15
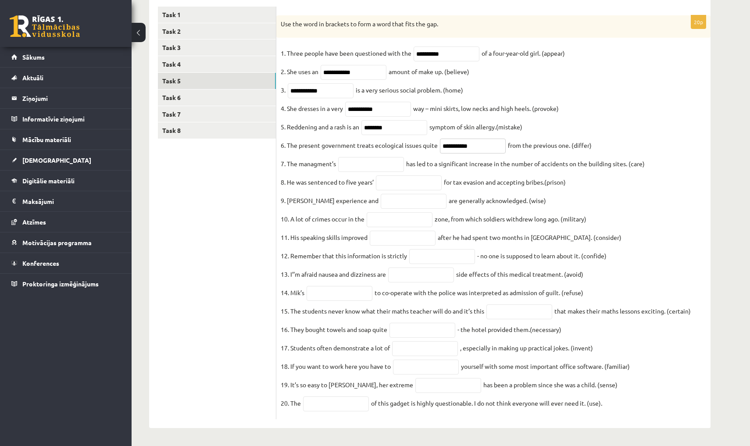
type input "**********"
click at [382, 169] on input "text" at bounding box center [371, 164] width 66 height 15
type input "**********"
click at [385, 187] on input "text" at bounding box center [409, 182] width 66 height 15
type input "**********"
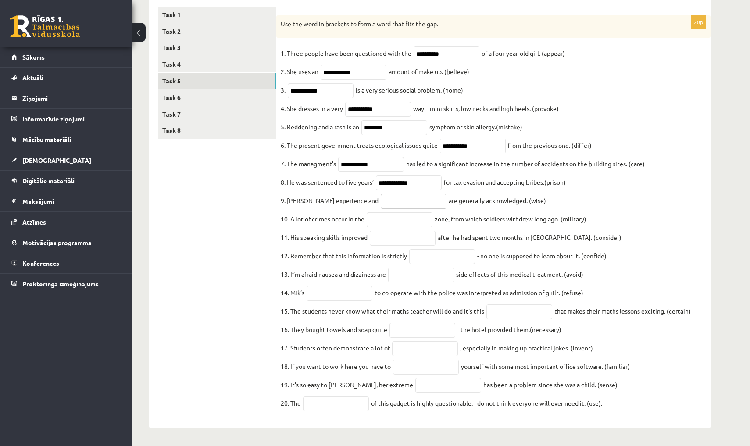
click at [381, 209] on input "text" at bounding box center [414, 201] width 66 height 15
type input "******"
click at [427, 189] on input "**********" at bounding box center [409, 182] width 66 height 15
type input "*"
click at [417, 220] on input "text" at bounding box center [400, 219] width 66 height 15
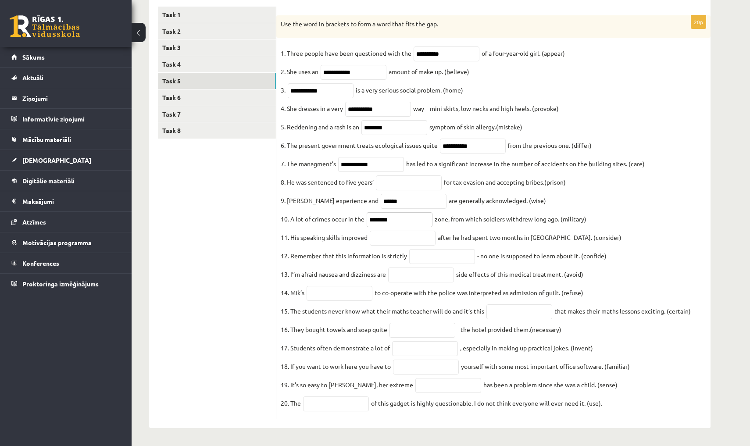
type input "********"
click at [415, 245] on input "text" at bounding box center [403, 238] width 66 height 15
type input "**********"
click at [427, 264] on input "text" at bounding box center [442, 256] width 66 height 15
type input "**********"
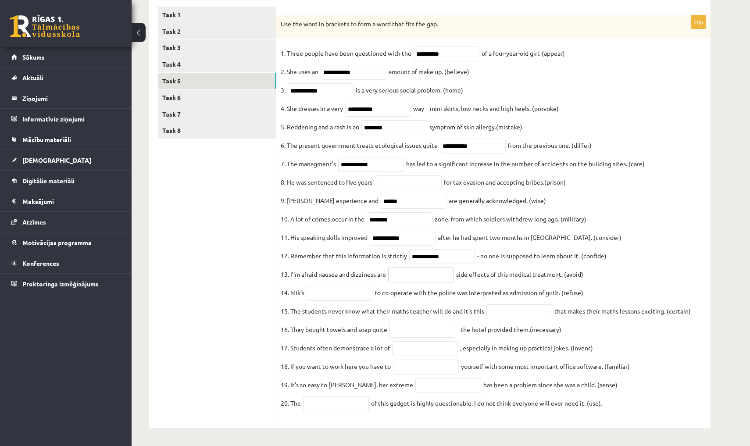
click at [419, 282] on input "text" at bounding box center [421, 275] width 66 height 15
type input "**********"
click at [365, 301] on input "text" at bounding box center [340, 293] width 66 height 15
type input "*******"
click at [515, 319] on input "text" at bounding box center [519, 311] width 66 height 15
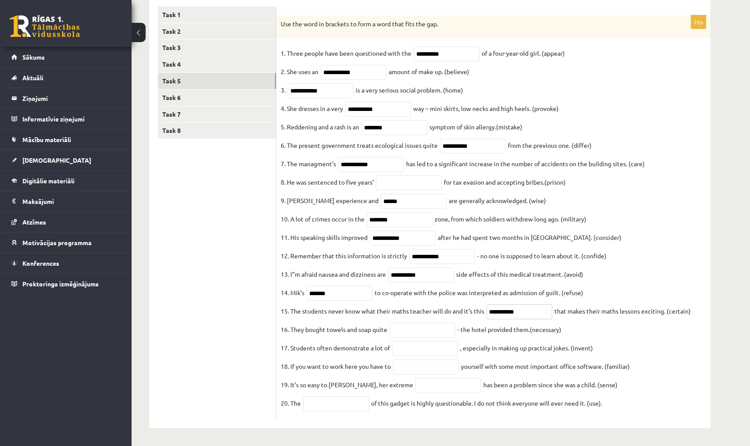
type input "**********"
click at [444, 338] on input "text" at bounding box center [422, 330] width 66 height 15
type input "**********"
click at [438, 356] on input "text" at bounding box center [425, 348] width 66 height 15
type input "*********"
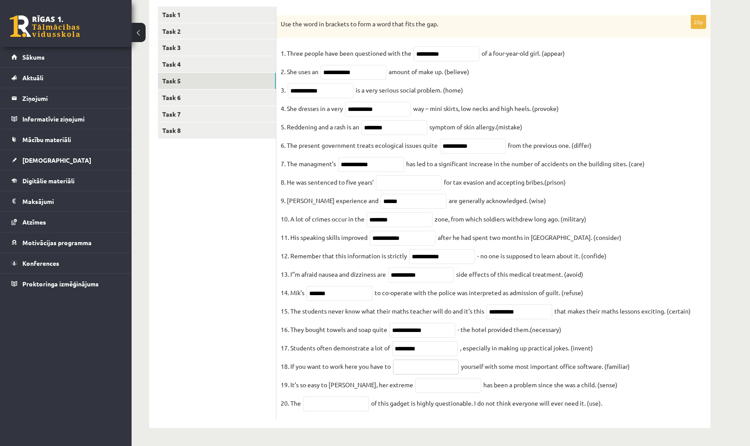
click at [424, 375] on input "text" at bounding box center [426, 367] width 66 height 15
type input "**********"
click at [420, 380] on input "text" at bounding box center [448, 385] width 66 height 15
type input "**********"
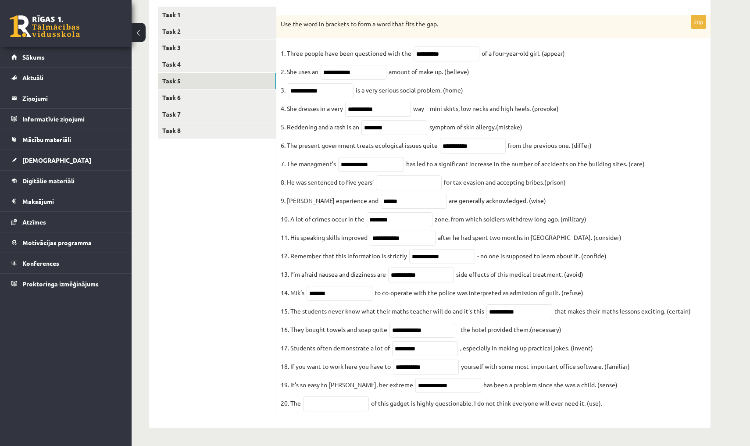
click at [343, 409] on fieldset "**********" at bounding box center [493, 230] width 425 height 368
click at [347, 395] on fieldset "**********" at bounding box center [493, 230] width 425 height 368
click at [348, 399] on input "text" at bounding box center [336, 403] width 66 height 15
type input "**********"
click at [391, 175] on input "text" at bounding box center [409, 182] width 66 height 15
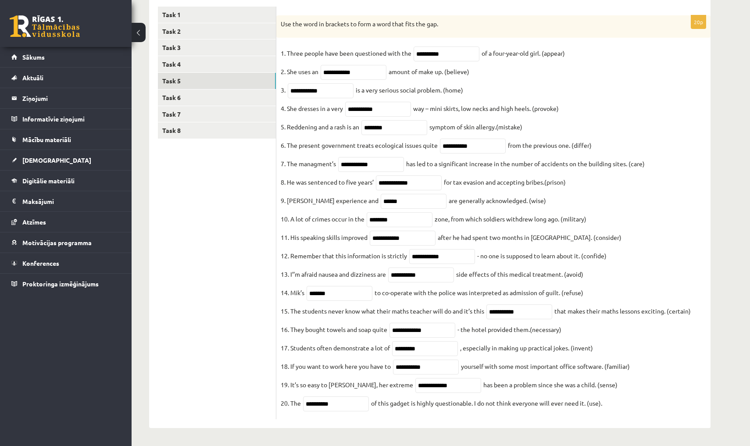
click at [515, 180] on fieldset "**********" at bounding box center [493, 230] width 425 height 368
click at [399, 175] on input "**********" at bounding box center [409, 182] width 66 height 15
type input "**********"
click at [416, 157] on fieldset "**********" at bounding box center [493, 230] width 425 height 368
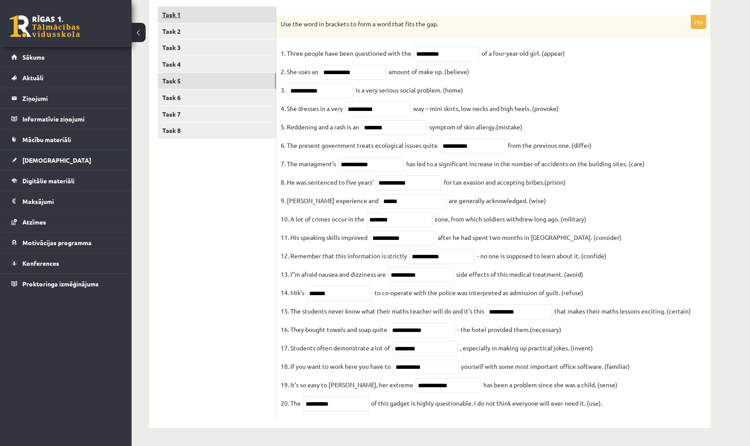
click at [252, 17] on link "Task 1" at bounding box center [217, 15] width 118 height 16
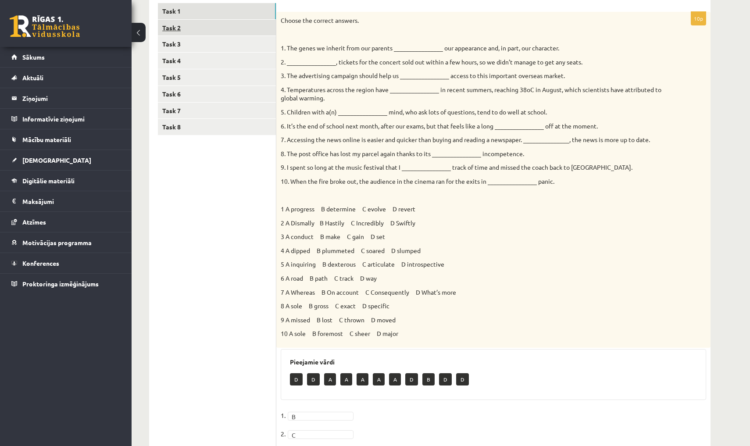
click at [230, 25] on link "Task 2" at bounding box center [217, 28] width 118 height 16
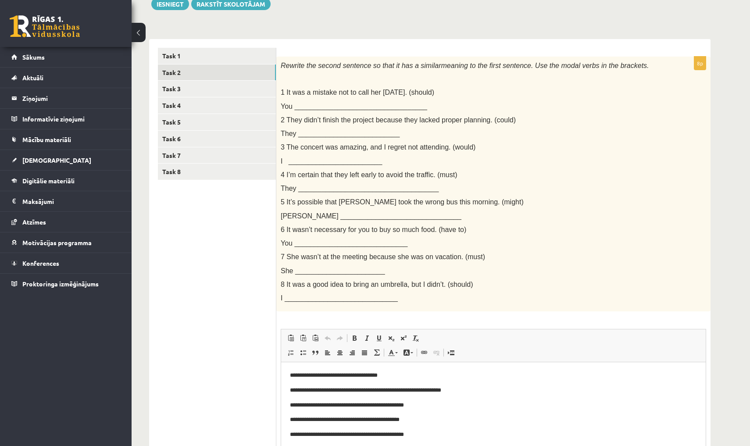
scroll to position [0, 0]
click at [264, 86] on link "Task 3" at bounding box center [217, 89] width 118 height 16
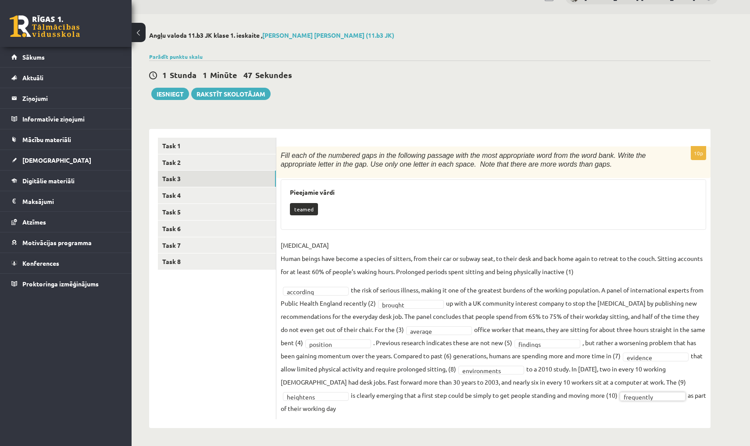
scroll to position [19, 0]
click at [233, 197] on link "Task 4" at bounding box center [217, 196] width 118 height 16
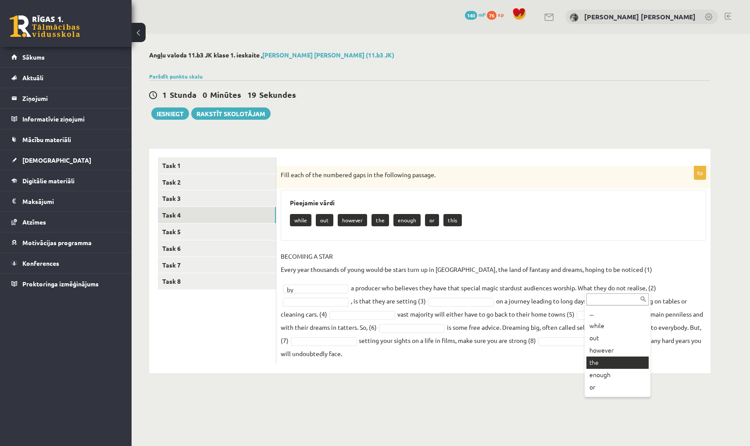
scroll to position [0, 0]
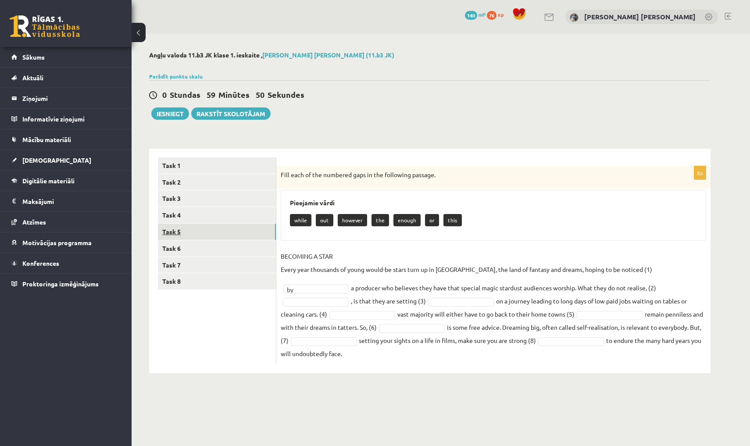
click at [242, 234] on link "Task 5" at bounding box center [217, 232] width 118 height 16
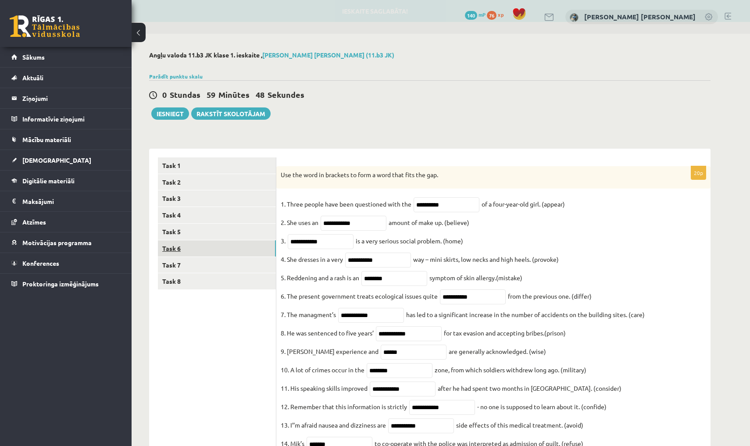
click at [215, 242] on link "Task 6" at bounding box center [217, 248] width 118 height 16
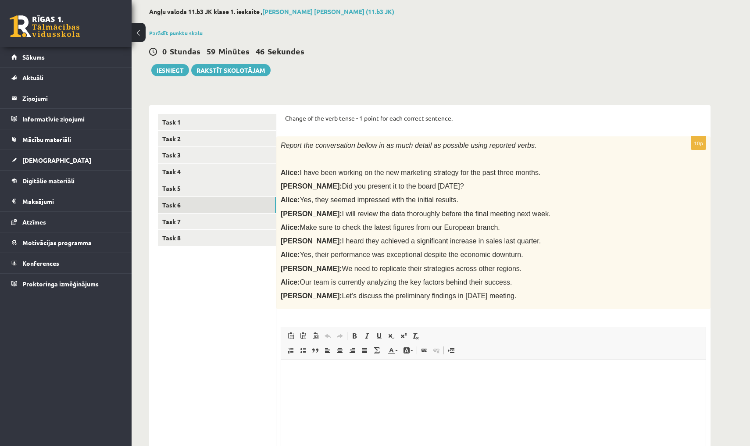
scroll to position [43, 0]
click at [196, 222] on link "Task 7" at bounding box center [217, 222] width 118 height 16
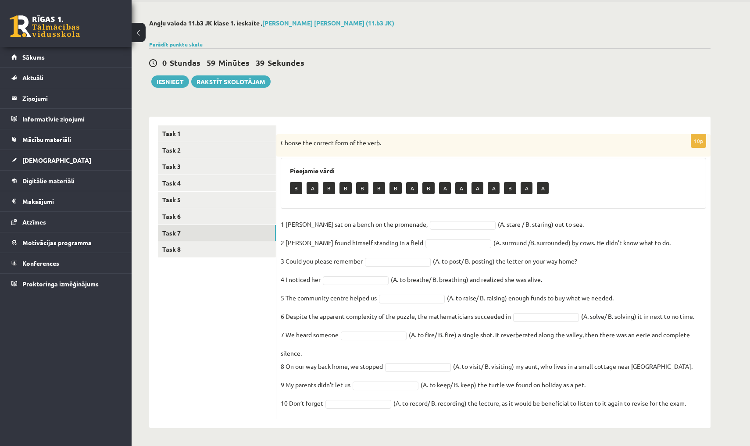
scroll to position [32, 0]
click at [241, 249] on link "Task 8" at bounding box center [217, 250] width 118 height 16
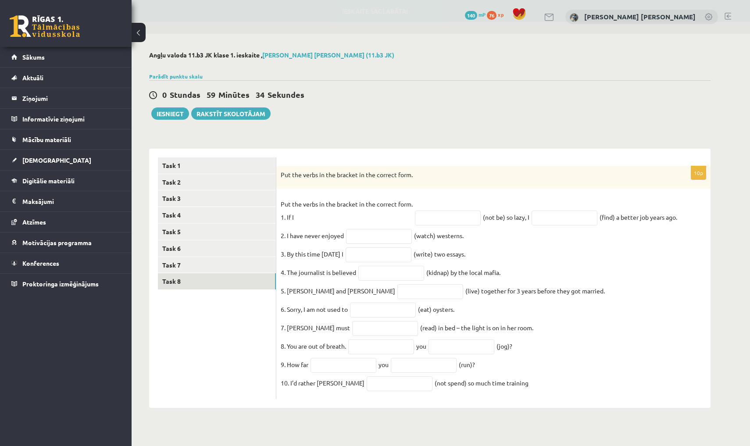
scroll to position [0, 0]
click at [251, 196] on link "Task 3" at bounding box center [217, 198] width 118 height 16
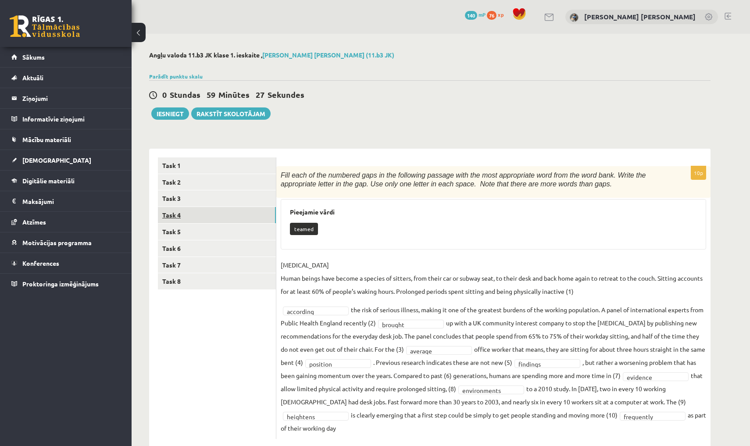
click at [250, 212] on link "Task 4" at bounding box center [217, 215] width 118 height 16
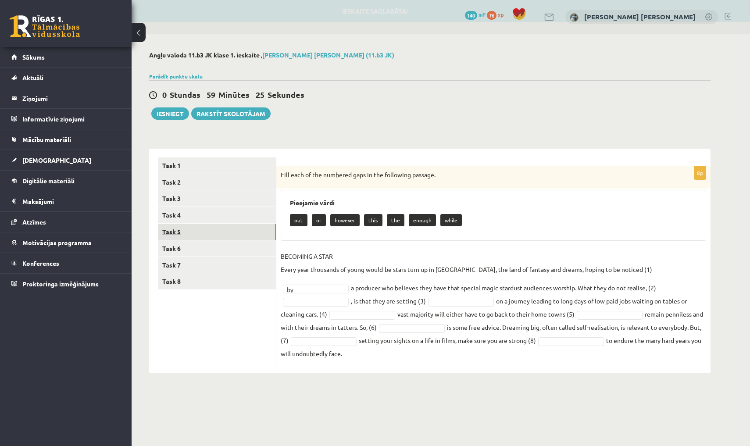
click at [253, 228] on link "Task 5" at bounding box center [217, 232] width 118 height 16
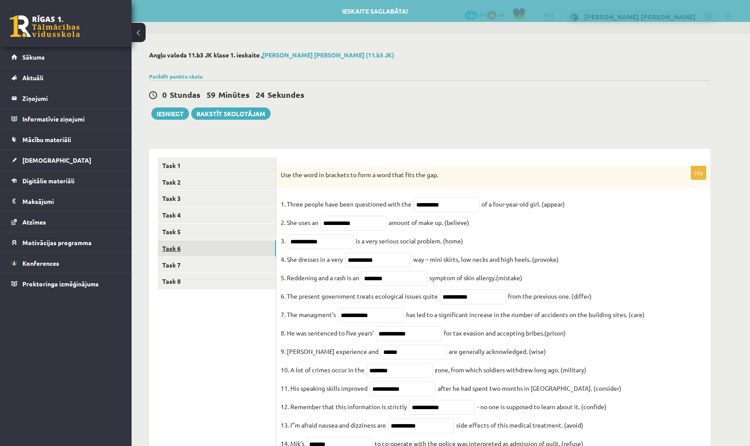
click at [256, 244] on link "Task 6" at bounding box center [217, 248] width 118 height 16
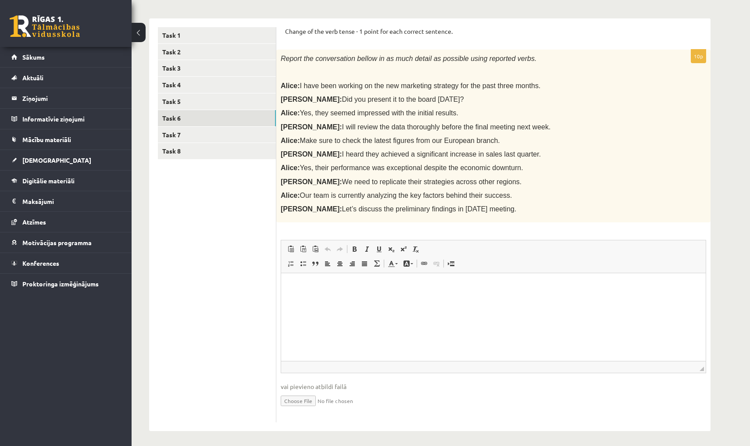
scroll to position [130, 0]
click at [210, 132] on link "Task 7" at bounding box center [217, 135] width 118 height 16
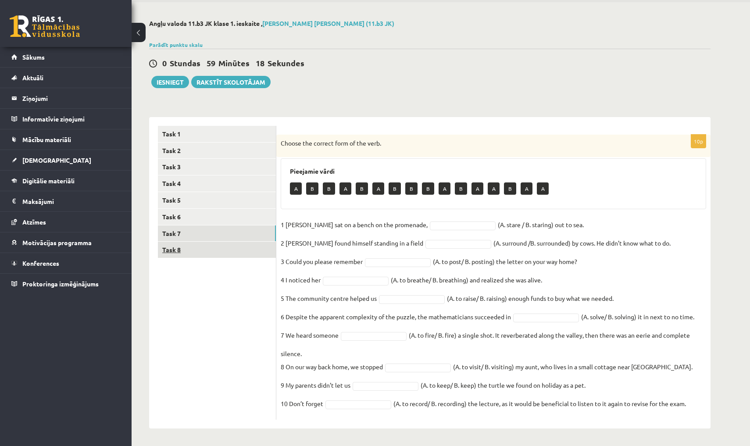
click at [233, 248] on link "Task 8" at bounding box center [217, 250] width 118 height 16
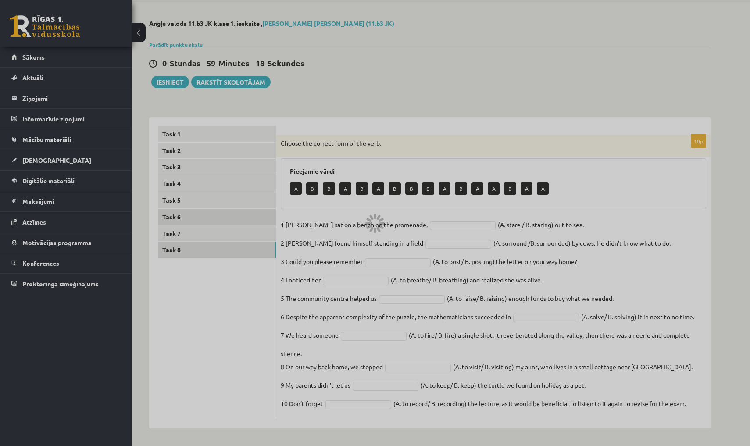
scroll to position [0, 0]
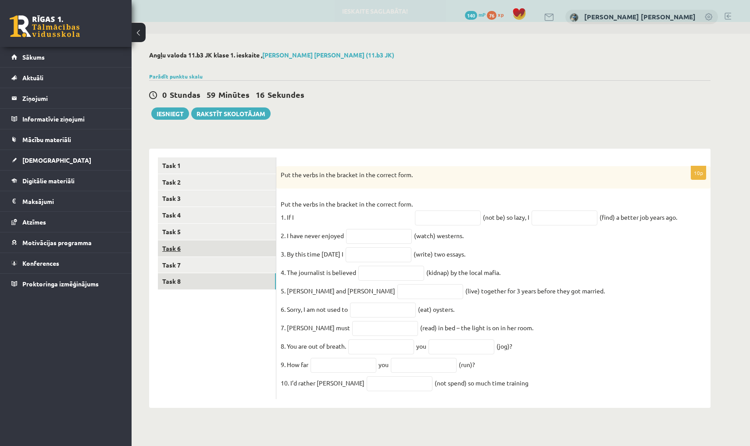
click at [234, 243] on link "Task 6" at bounding box center [217, 248] width 118 height 16
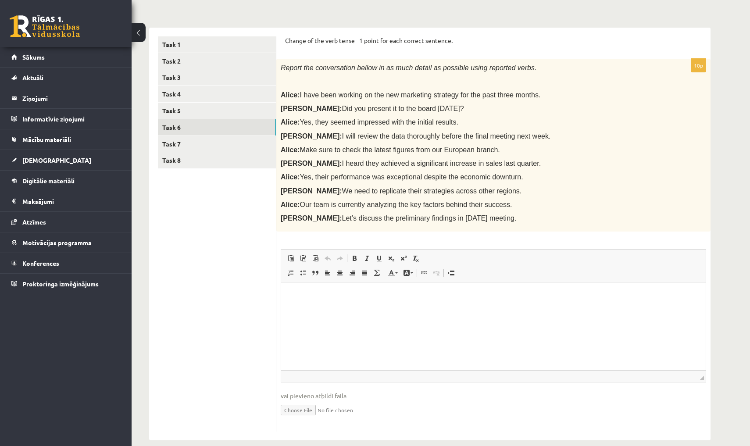
scroll to position [130, 0]
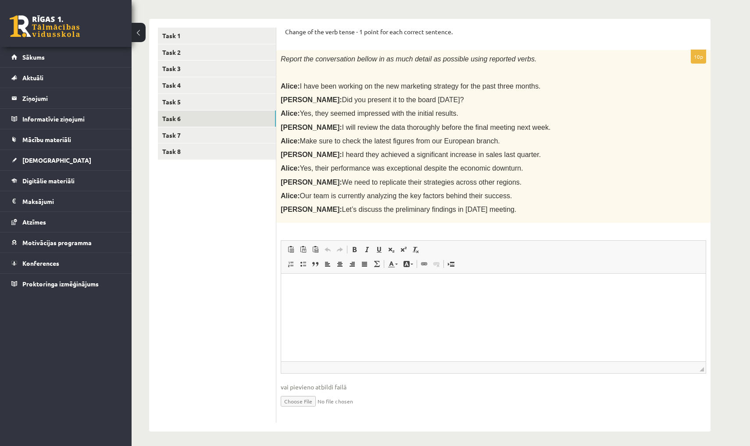
click at [379, 296] on html at bounding box center [493, 287] width 425 height 27
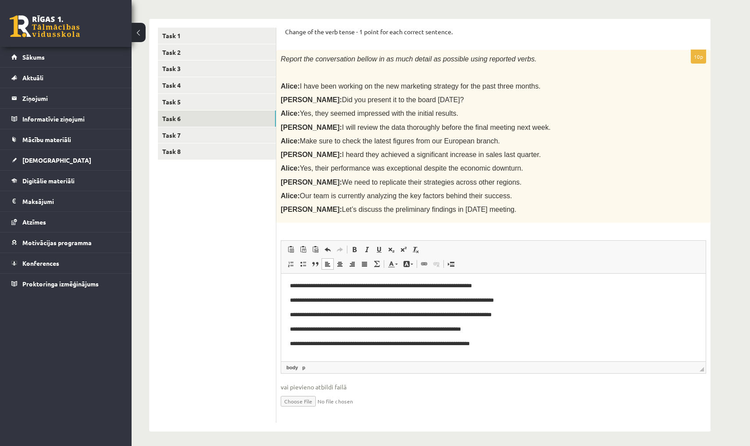
scroll to position [65, 0]
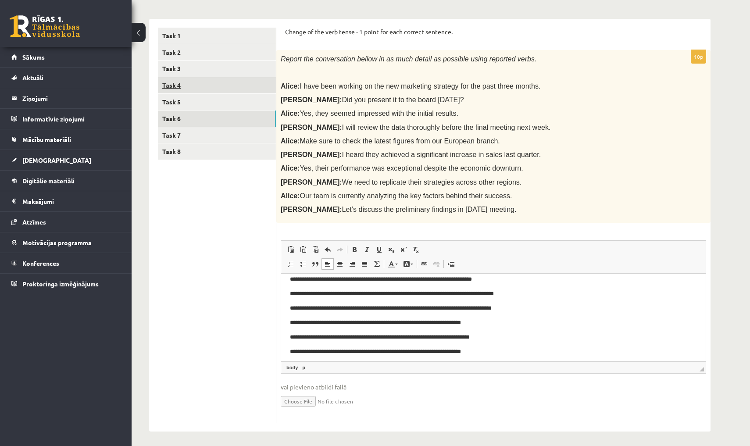
click at [208, 84] on link "Task 4" at bounding box center [217, 85] width 118 height 16
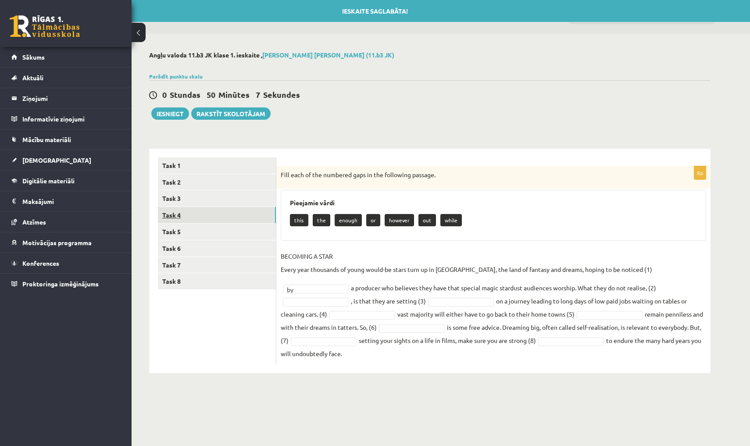
scroll to position [0, 0]
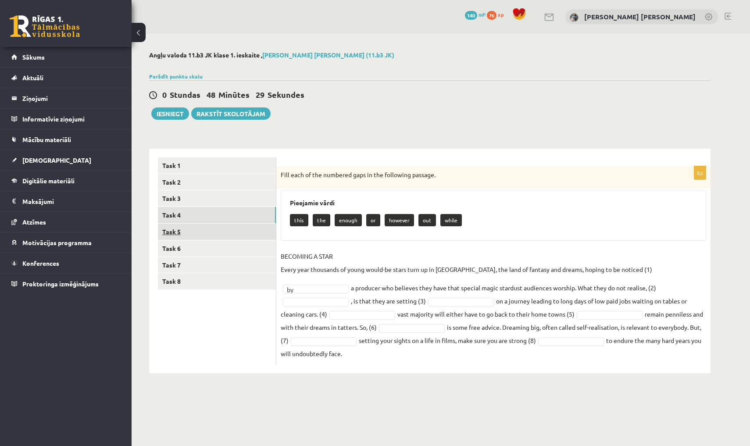
click at [189, 226] on link "Task 5" at bounding box center [217, 232] width 118 height 16
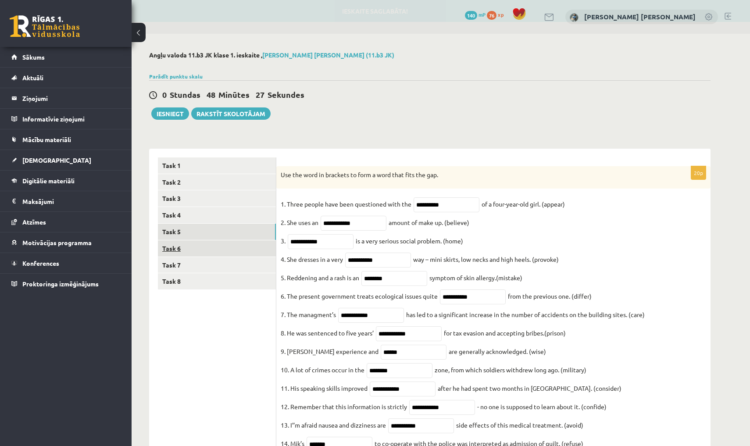
click at [184, 245] on link "Task 6" at bounding box center [217, 248] width 118 height 16
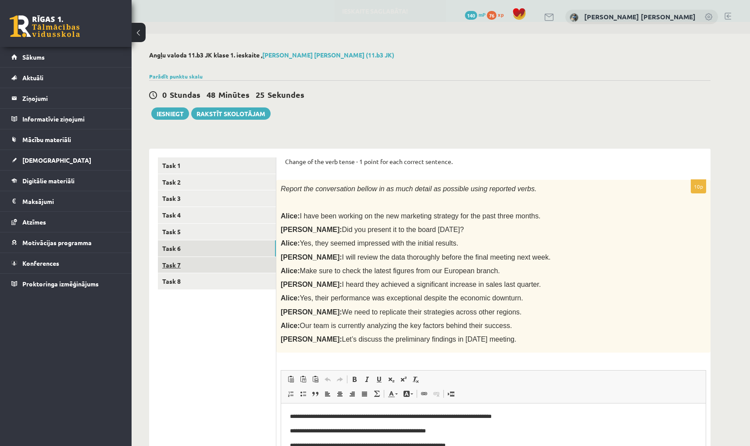
click at [230, 264] on link "Task 7" at bounding box center [217, 265] width 118 height 16
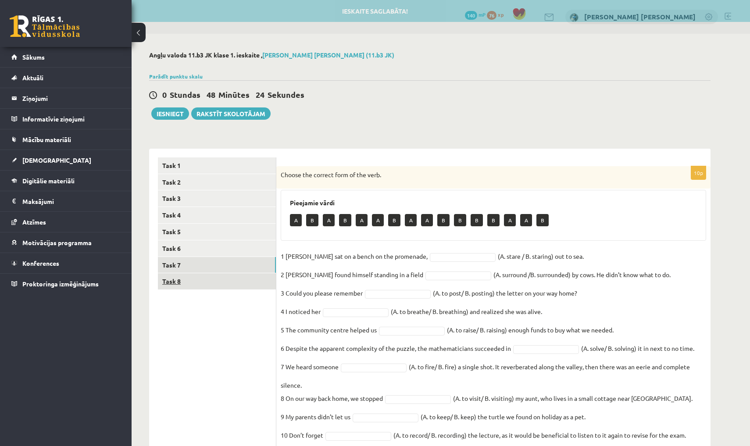
click at [226, 282] on link "Task 8" at bounding box center [217, 281] width 118 height 16
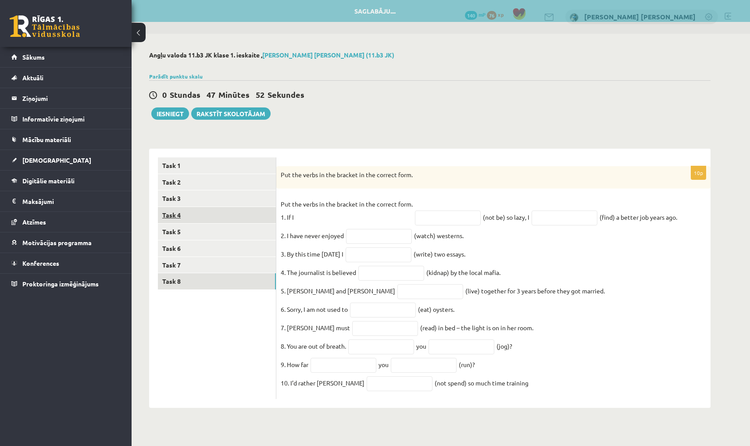
click at [189, 214] on link "Task 4" at bounding box center [217, 215] width 118 height 16
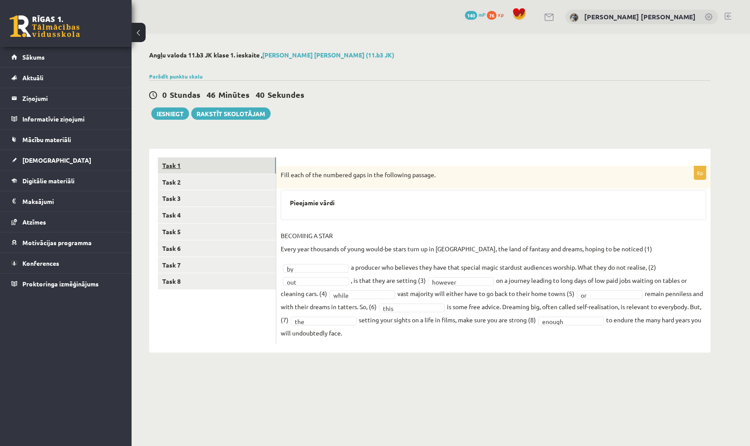
click at [216, 167] on link "Task 1" at bounding box center [217, 165] width 118 height 16
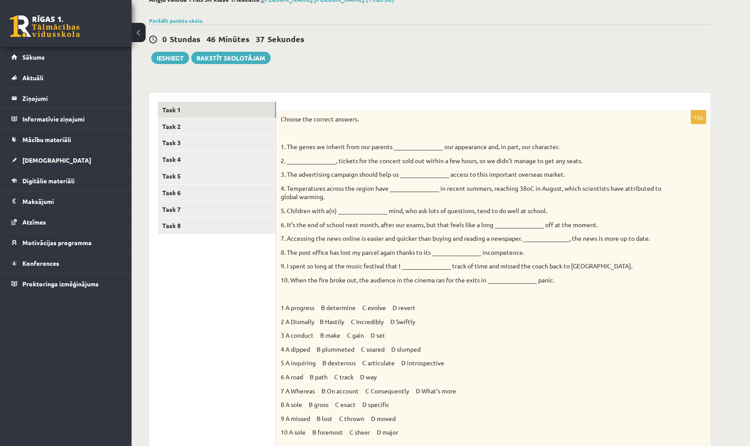
scroll to position [45, 0]
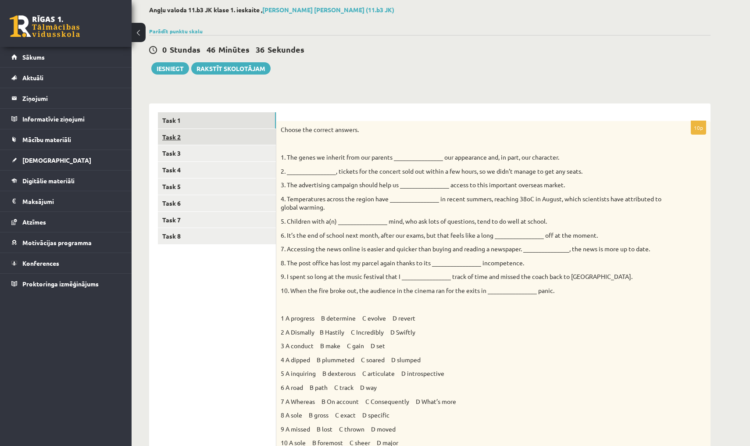
click at [230, 136] on link "Task 2" at bounding box center [217, 137] width 118 height 16
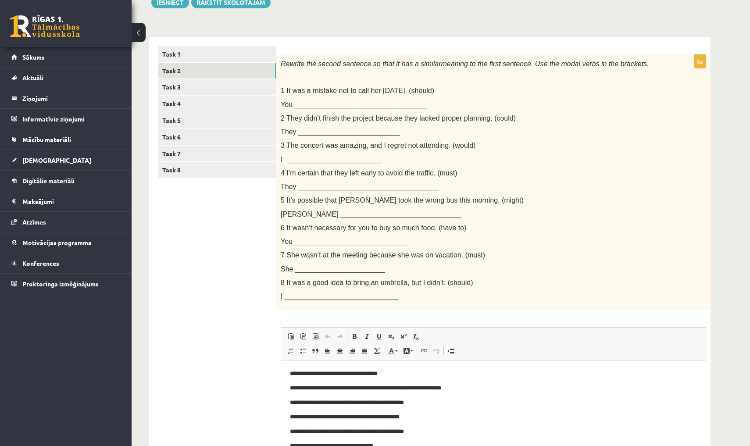
scroll to position [110, 0]
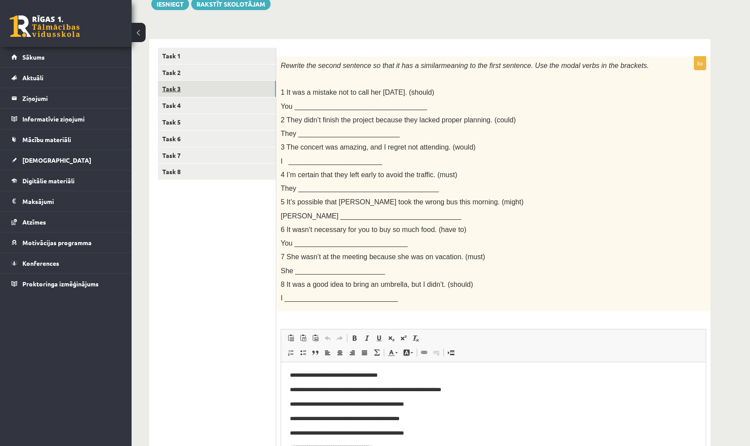
click at [207, 90] on link "Task 3" at bounding box center [217, 89] width 118 height 16
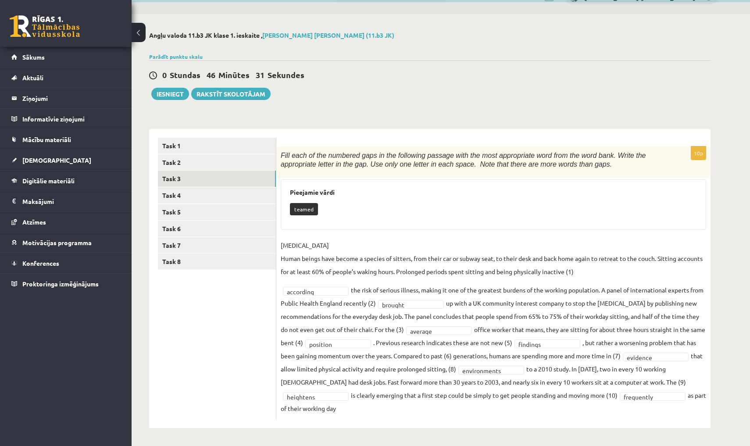
scroll to position [19, 0]
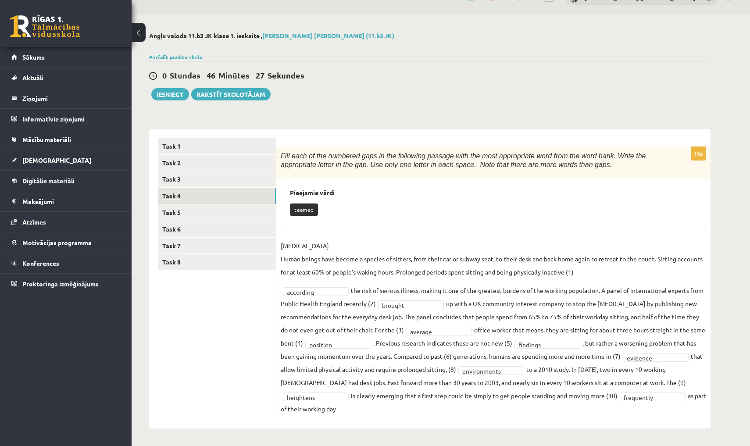
click at [252, 198] on link "Task 4" at bounding box center [217, 196] width 118 height 16
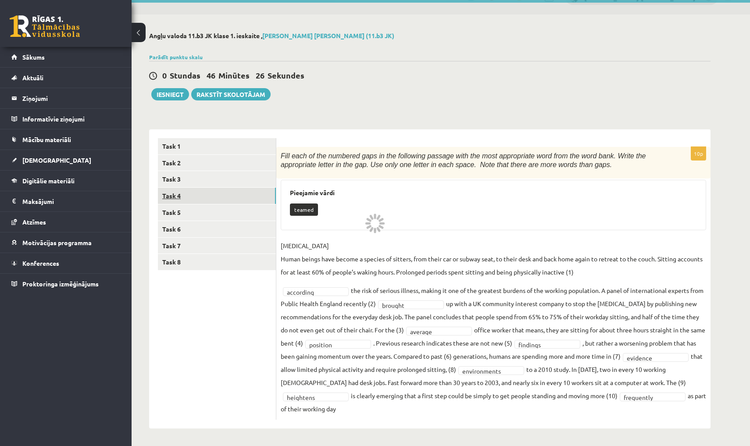
scroll to position [0, 0]
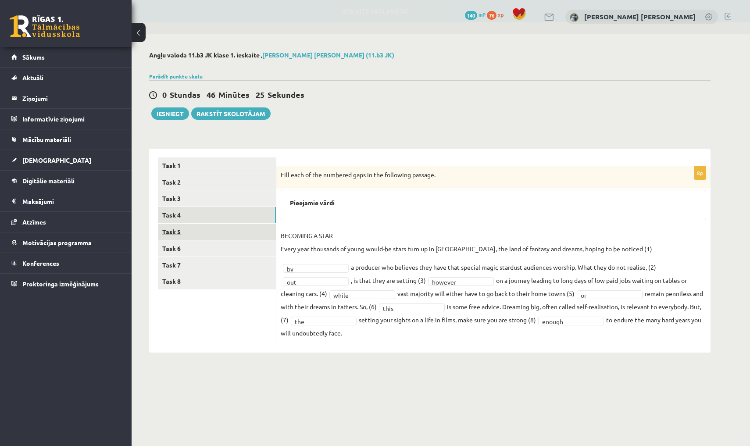
click at [238, 225] on link "Task 5" at bounding box center [217, 232] width 118 height 16
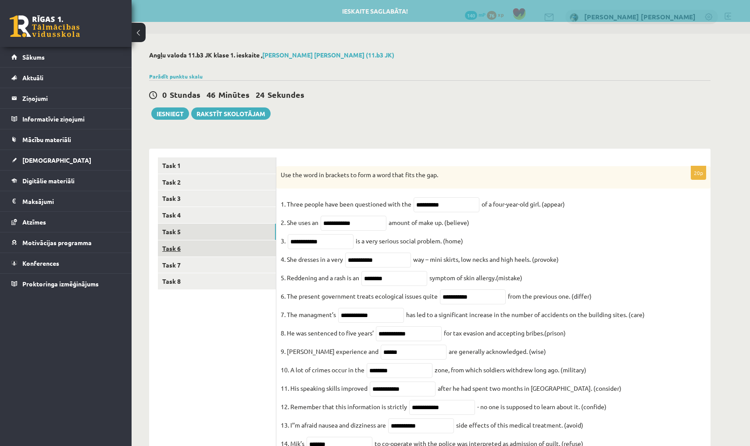
click at [224, 241] on link "Task 6" at bounding box center [217, 248] width 118 height 16
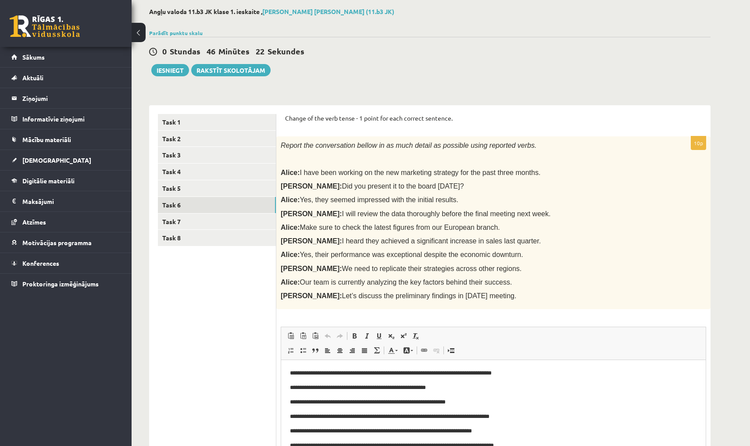
scroll to position [43, 0]
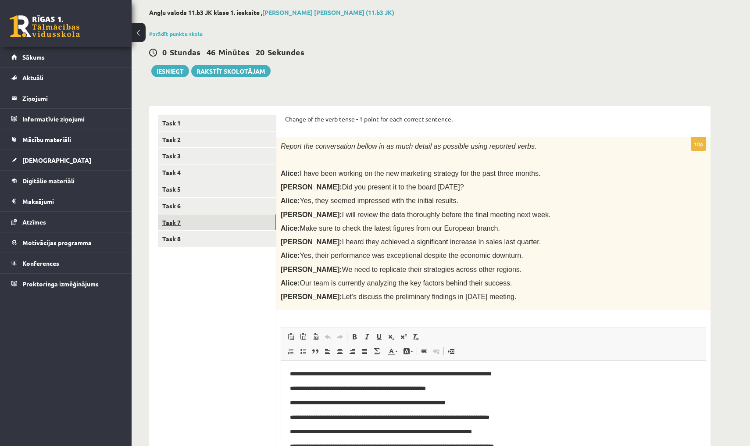
click at [243, 222] on link "Task 7" at bounding box center [217, 222] width 118 height 16
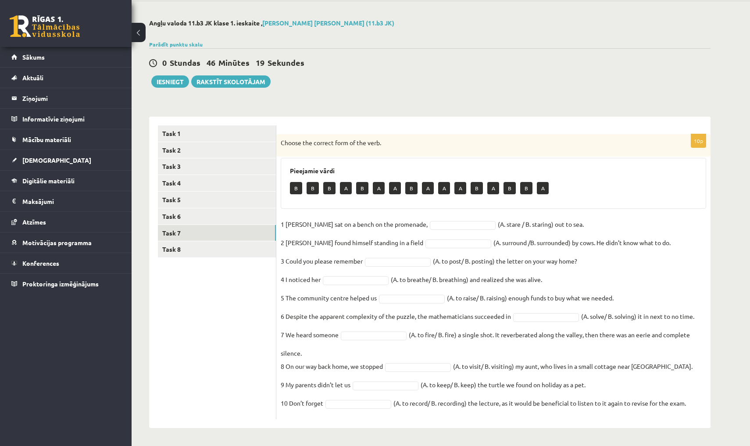
scroll to position [32, 0]
click at [261, 250] on link "Task 8" at bounding box center [217, 250] width 118 height 16
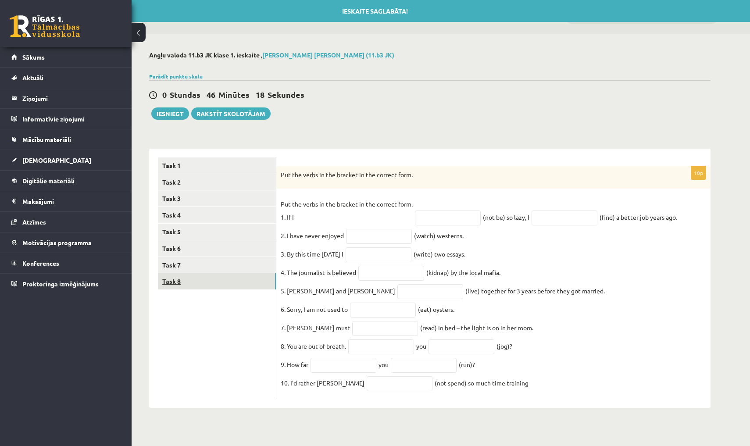
scroll to position [0, 0]
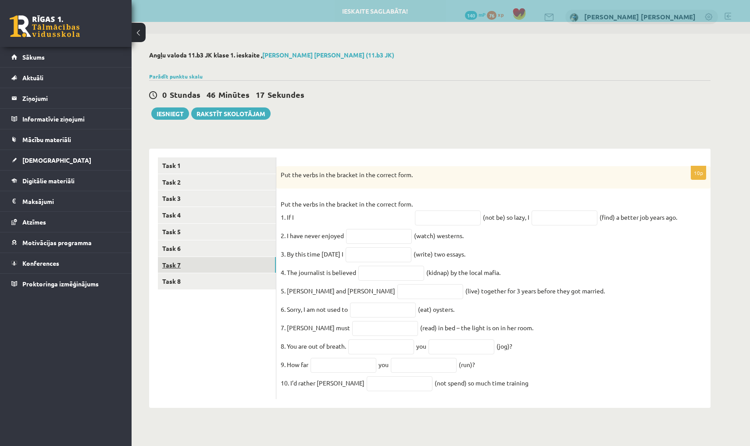
click at [253, 265] on link "Task 7" at bounding box center [217, 265] width 118 height 16
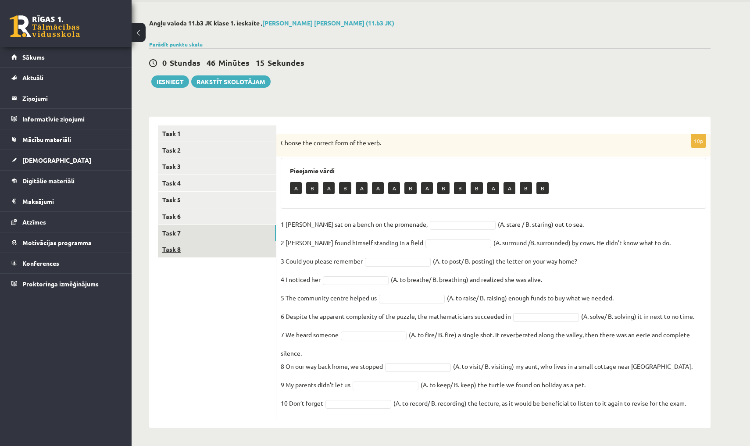
scroll to position [32, 0]
click at [229, 249] on link "Task 8" at bounding box center [217, 250] width 118 height 16
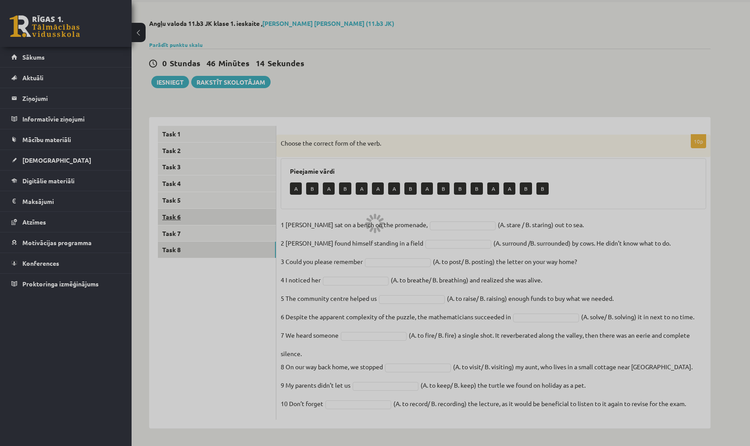
scroll to position [0, 0]
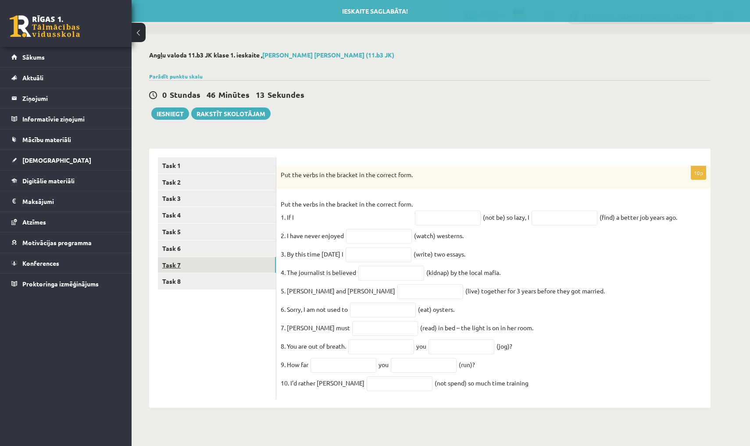
click at [229, 263] on link "Task 7" at bounding box center [217, 265] width 118 height 16
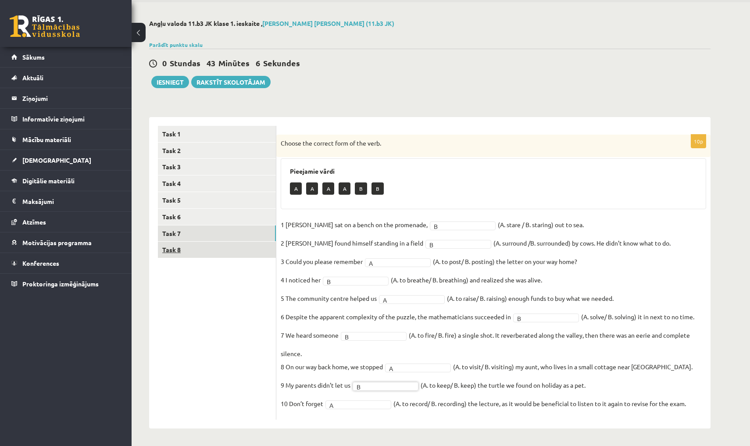
click at [259, 252] on link "Task 8" at bounding box center [217, 250] width 118 height 16
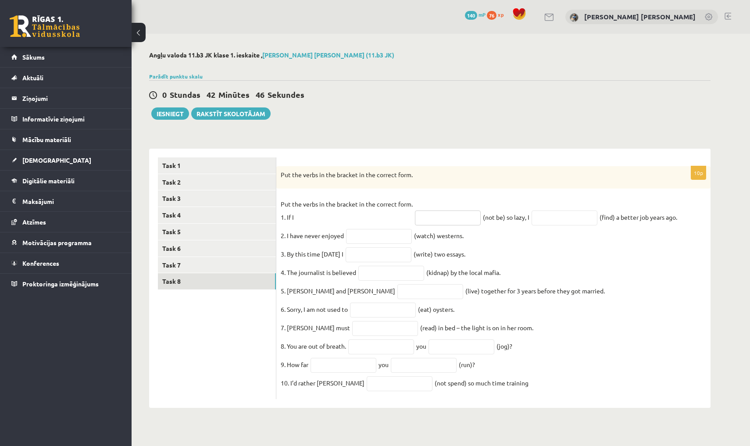
click at [431, 221] on input "text" at bounding box center [448, 218] width 66 height 15
type input "******"
click at [515, 215] on input "text" at bounding box center [565, 218] width 66 height 15
type input "*"
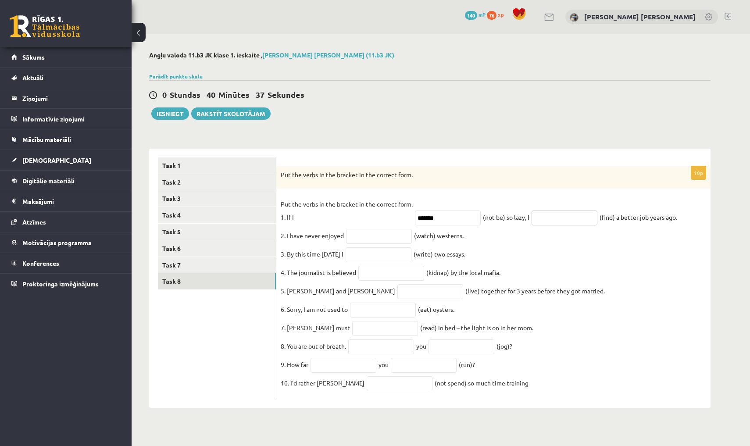
type input "*"
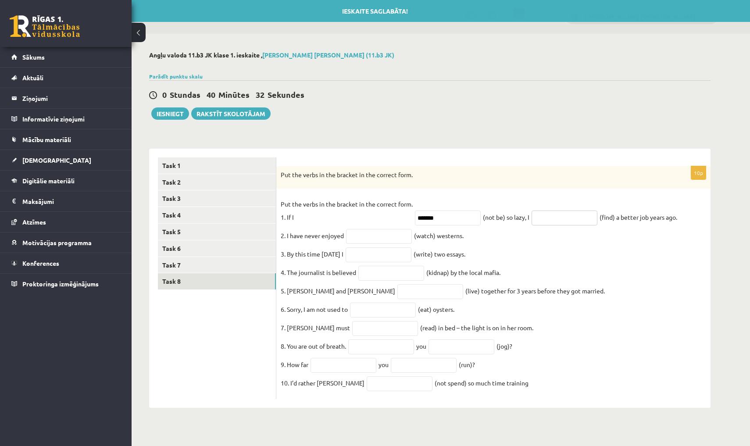
type input "*"
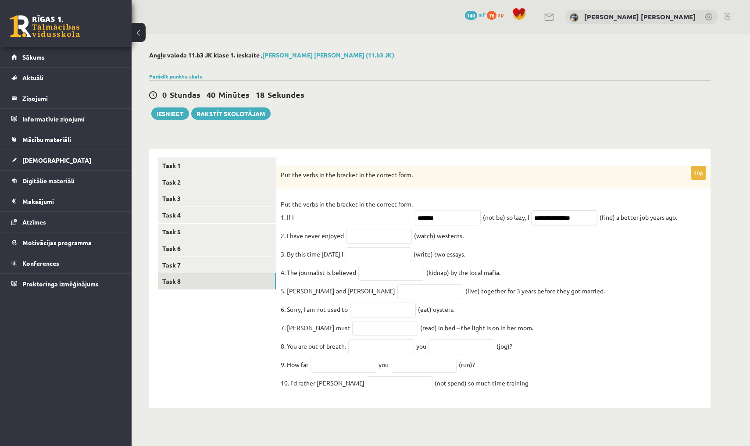
type input "**********"
click at [372, 239] on input "text" at bounding box center [379, 236] width 66 height 15
type input "********"
click at [395, 256] on input "text" at bounding box center [379, 254] width 66 height 15
type input "**********"
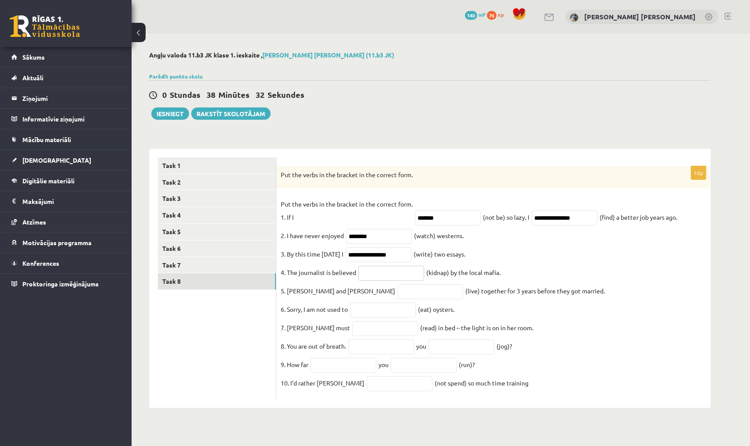
click at [378, 271] on input "text" at bounding box center [391, 273] width 66 height 15
type input "**********"
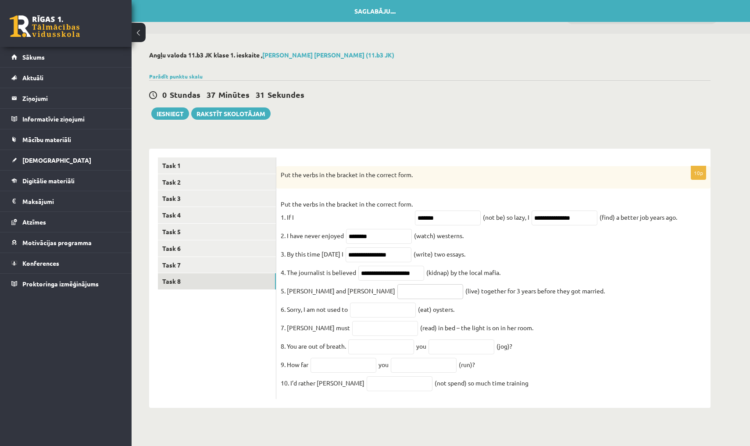
click at [397, 292] on input "text" at bounding box center [430, 291] width 66 height 15
type input "*********"
click at [384, 317] on input "text" at bounding box center [383, 310] width 66 height 15
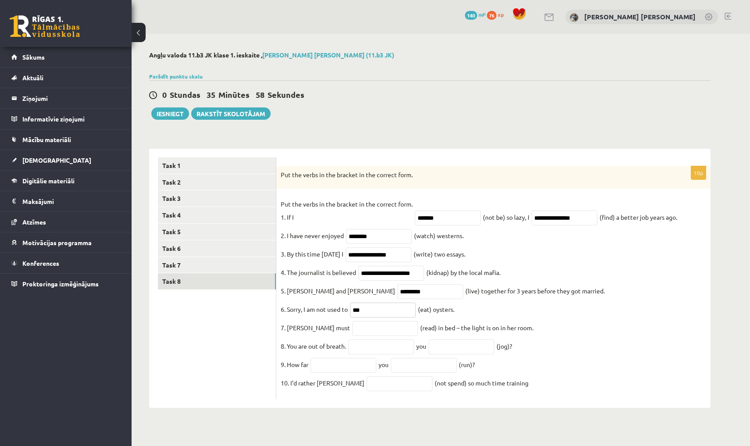
type input "***"
click at [357, 332] on input "text" at bounding box center [385, 328] width 66 height 15
type input "**********"
click at [387, 350] on input "text" at bounding box center [381, 346] width 66 height 15
click at [458, 350] on input "text" at bounding box center [461, 346] width 66 height 15
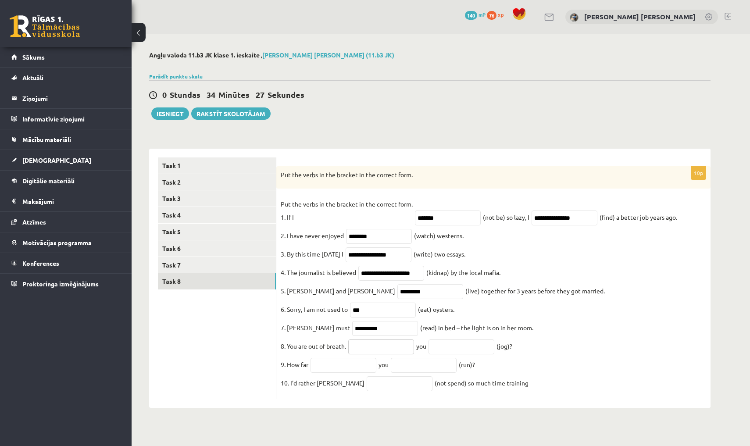
click at [395, 347] on input "text" at bounding box center [381, 346] width 66 height 15
type input "****"
click at [455, 353] on input "text" at bounding box center [461, 346] width 66 height 15
type input "**********"
drag, startPoint x: 455, startPoint y: 353, endPoint x: 340, endPoint y: 377, distance: 117.0
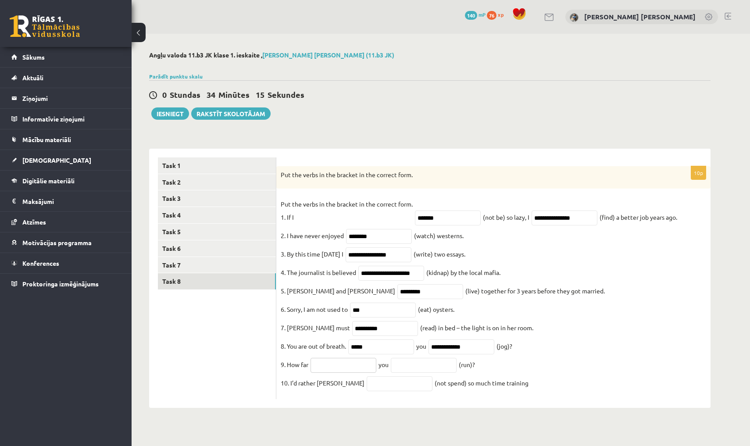
click at [340, 373] on input "text" at bounding box center [343, 365] width 66 height 15
type input "****"
click at [434, 372] on input "text" at bounding box center [424, 365] width 66 height 15
type input "***"
click at [379, 389] on input "text" at bounding box center [400, 383] width 66 height 15
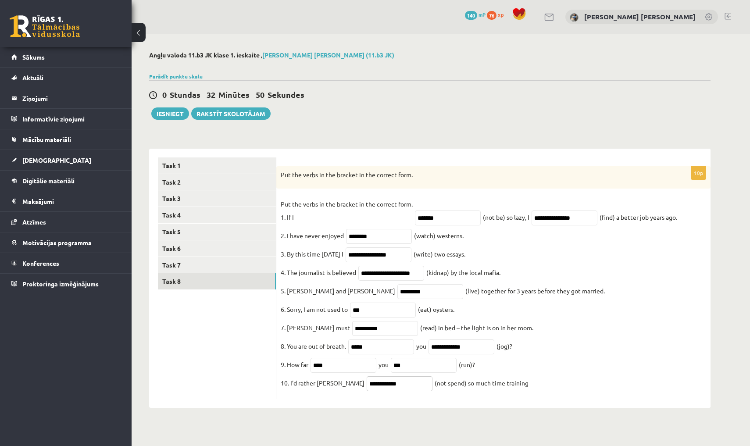
type input "**********"
click at [368, 408] on div "**********" at bounding box center [493, 279] width 434 height 260
click at [178, 164] on link "Task 1" at bounding box center [217, 165] width 118 height 16
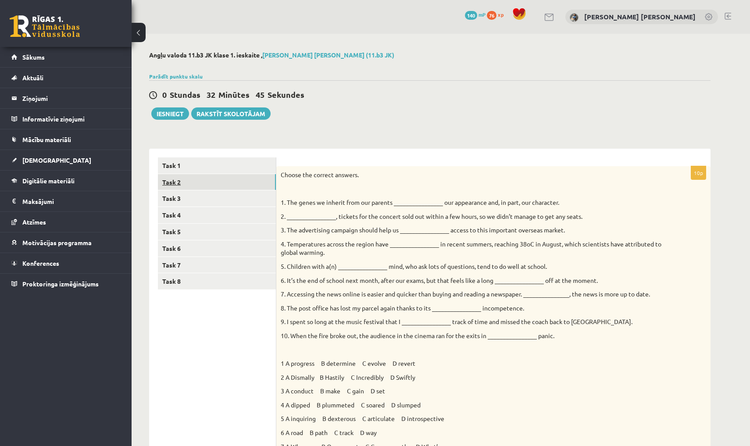
click at [214, 180] on link "Task 2" at bounding box center [217, 182] width 118 height 16
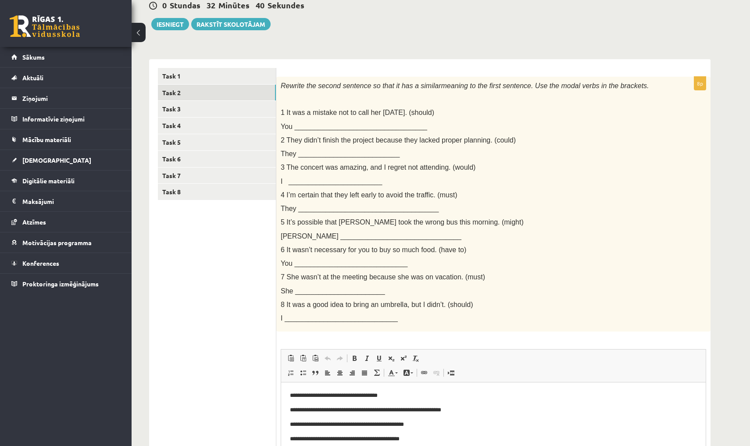
scroll to position [88, 0]
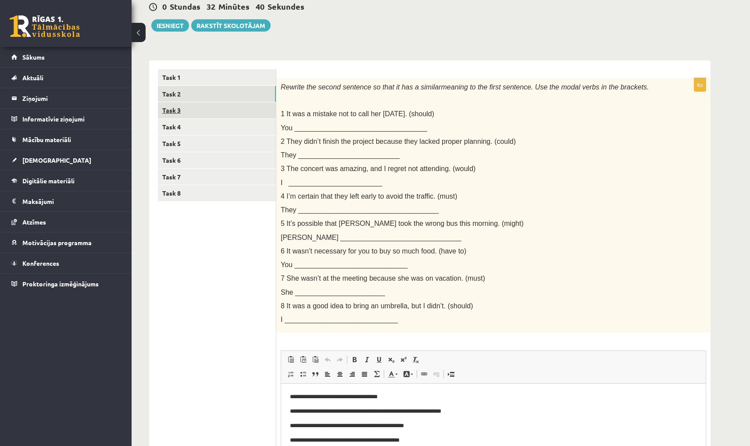
click at [260, 107] on link "Task 3" at bounding box center [217, 110] width 118 height 16
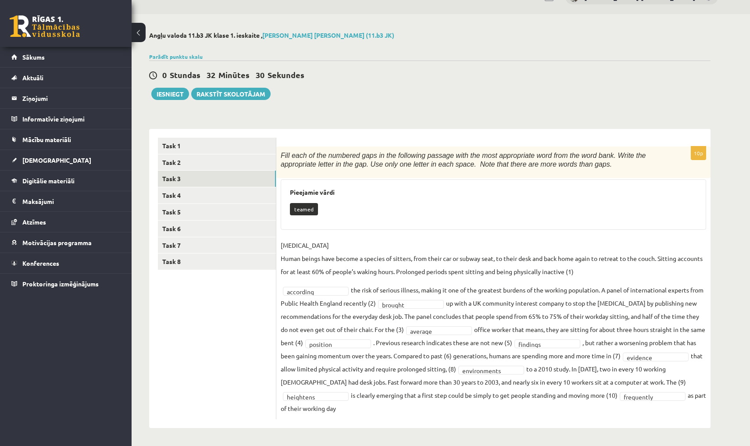
scroll to position [19, 0]
click at [168, 57] on link "Parādīt punktu skalu" at bounding box center [176, 57] width 54 height 7
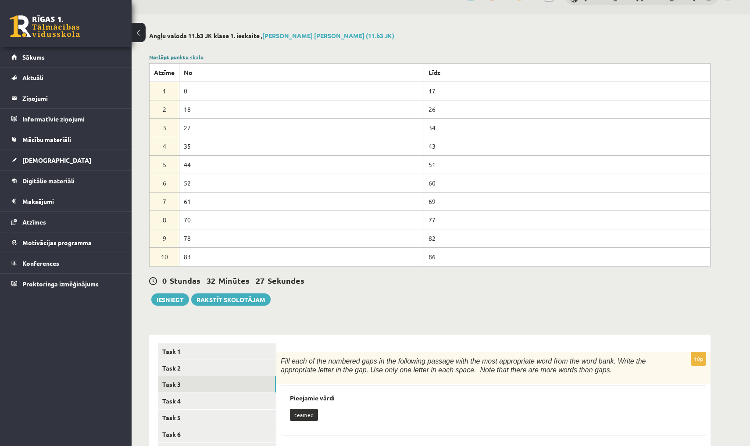
click at [168, 57] on link "Noslēpt punktu skalu" at bounding box center [176, 57] width 54 height 7
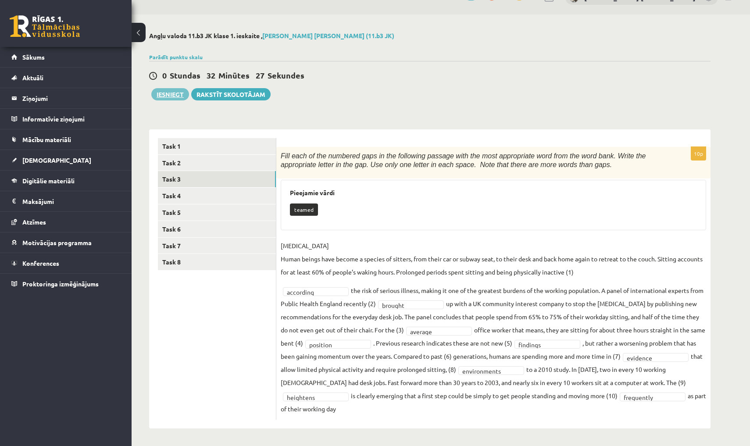
click at [168, 96] on button "Iesniegt" at bounding box center [170, 94] width 38 height 12
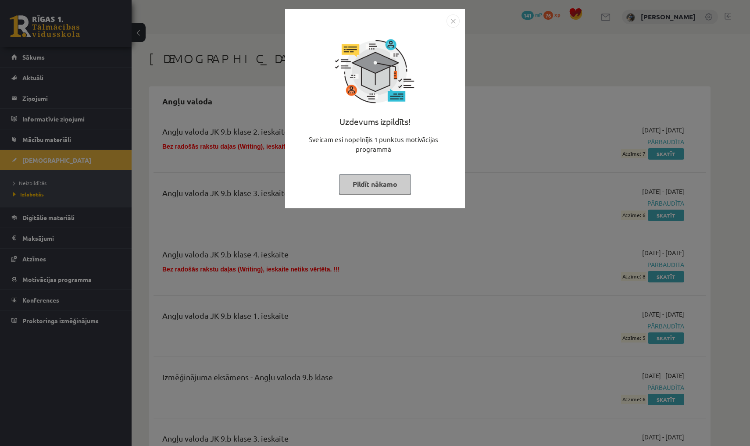
click at [453, 18] on img "Close" at bounding box center [452, 20] width 13 height 13
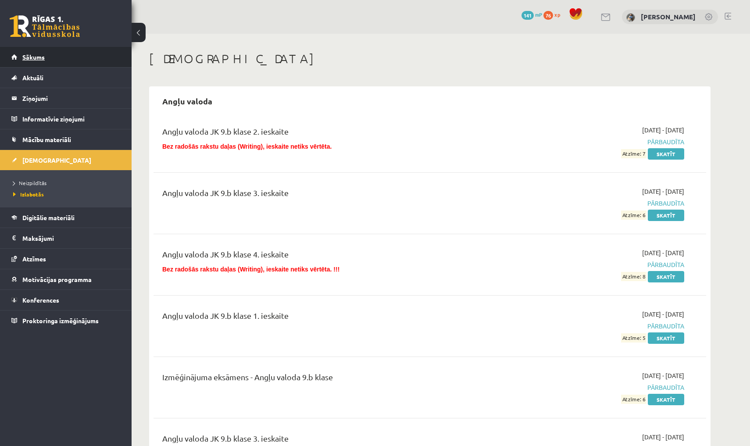
click at [45, 60] on link "Sākums" at bounding box center [65, 57] width 109 height 20
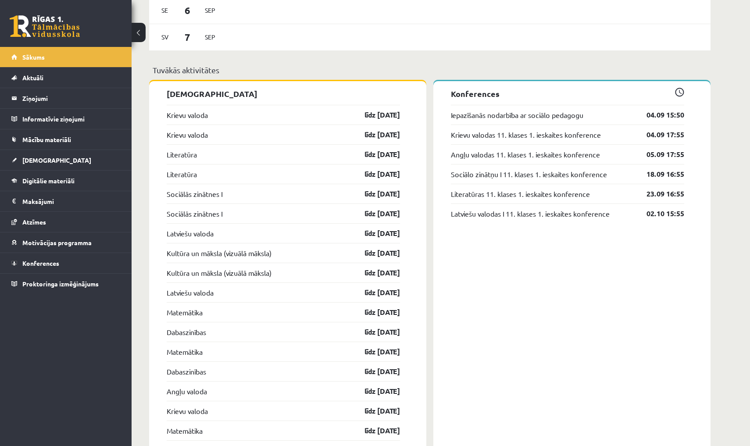
scroll to position [644, 0]
